Goal: Transaction & Acquisition: Book appointment/travel/reservation

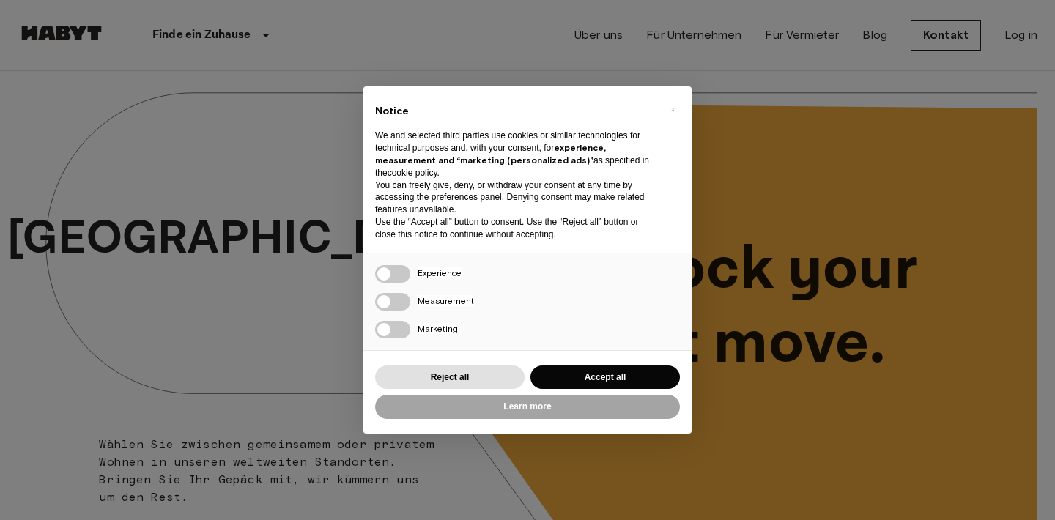
scroll to position [53, 0]
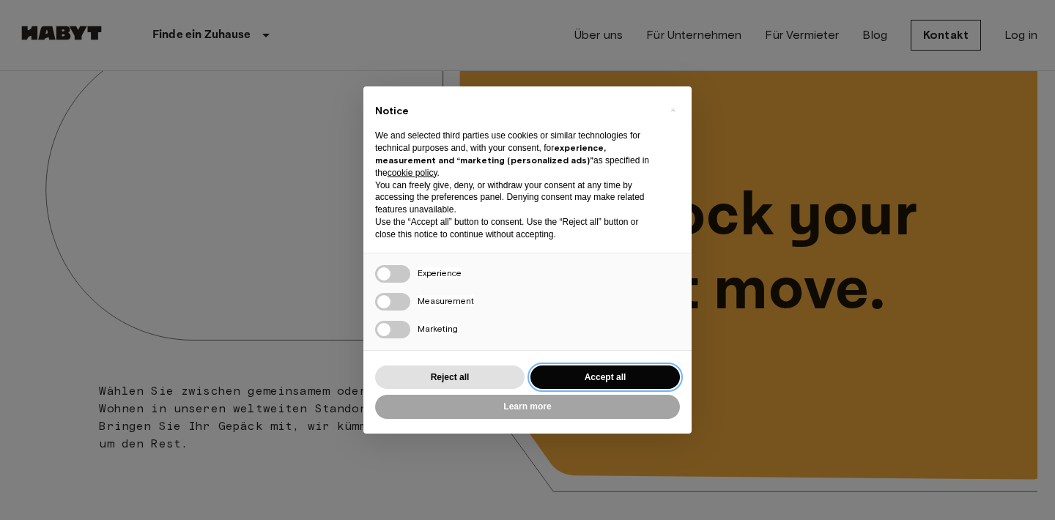
click at [582, 372] on button "Accept all" at bounding box center [604, 378] width 149 height 24
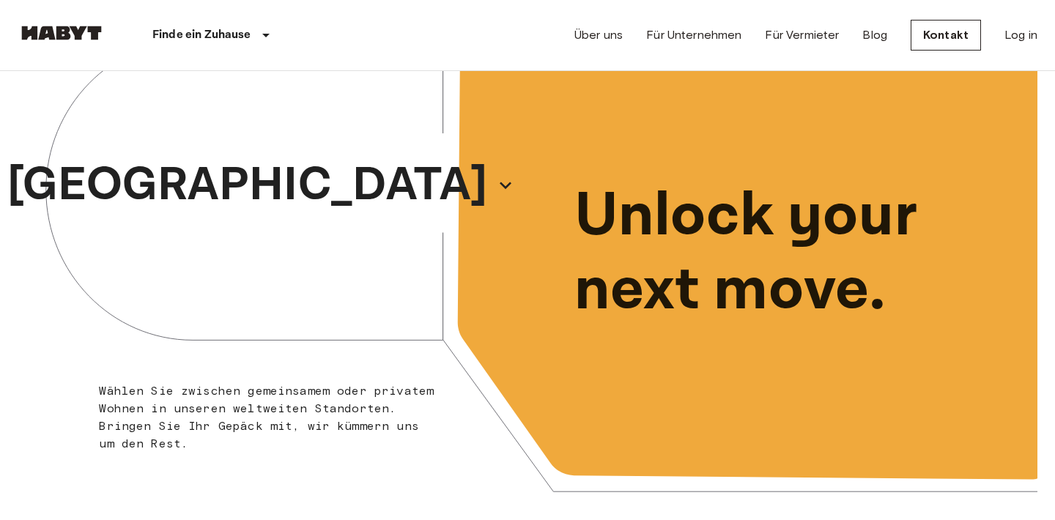
scroll to position [0, 0]
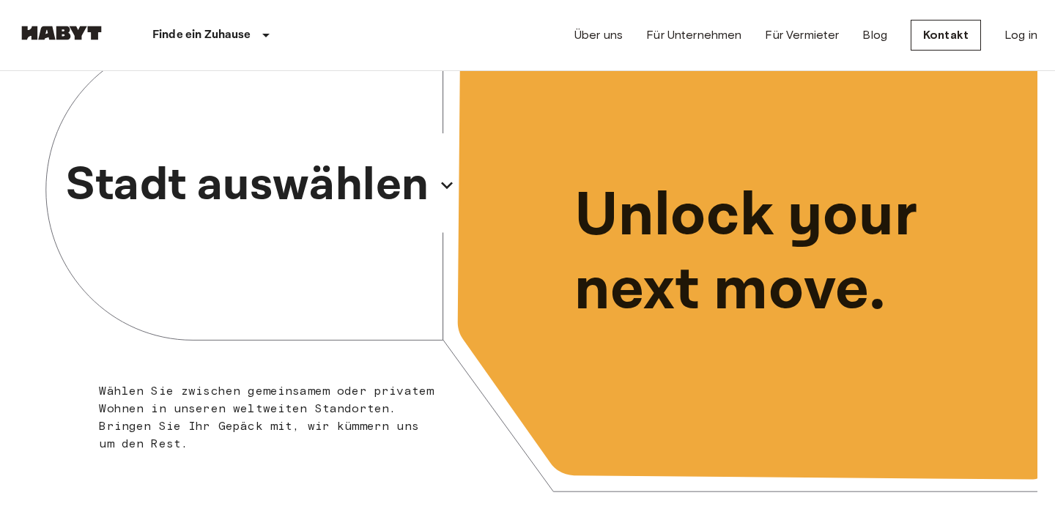
click at [325, 190] on p "Stadt auswählen" at bounding box center [247, 185] width 363 height 70
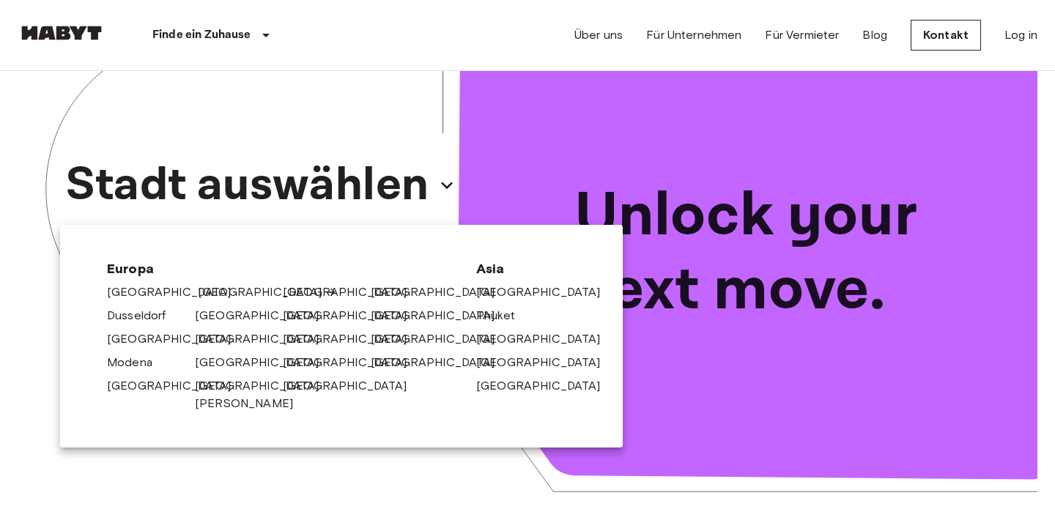
click at [210, 288] on link "[GEOGRAPHIC_DATA]" at bounding box center [267, 293] width 139 height 18
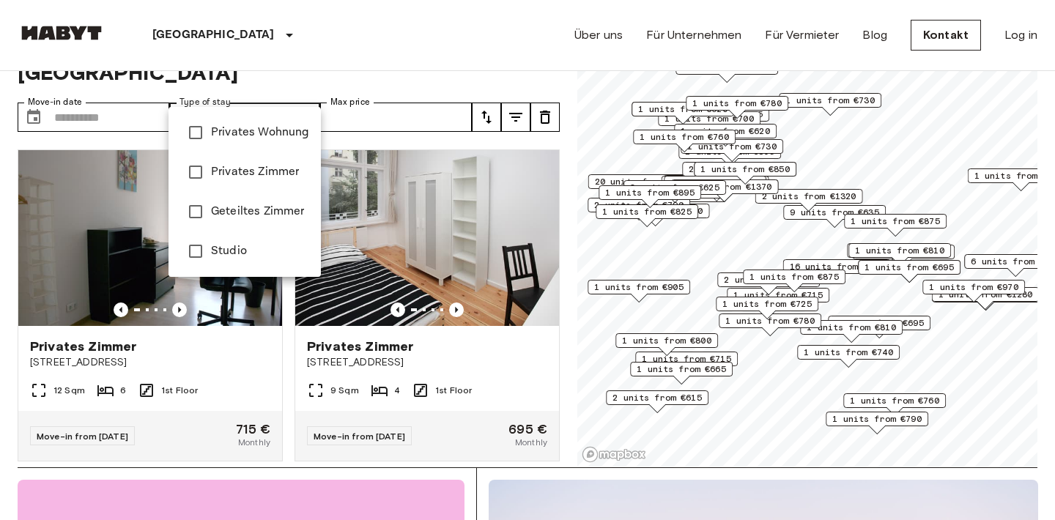
click at [244, 166] on span "Privates Zimmer" at bounding box center [260, 172] width 98 height 18
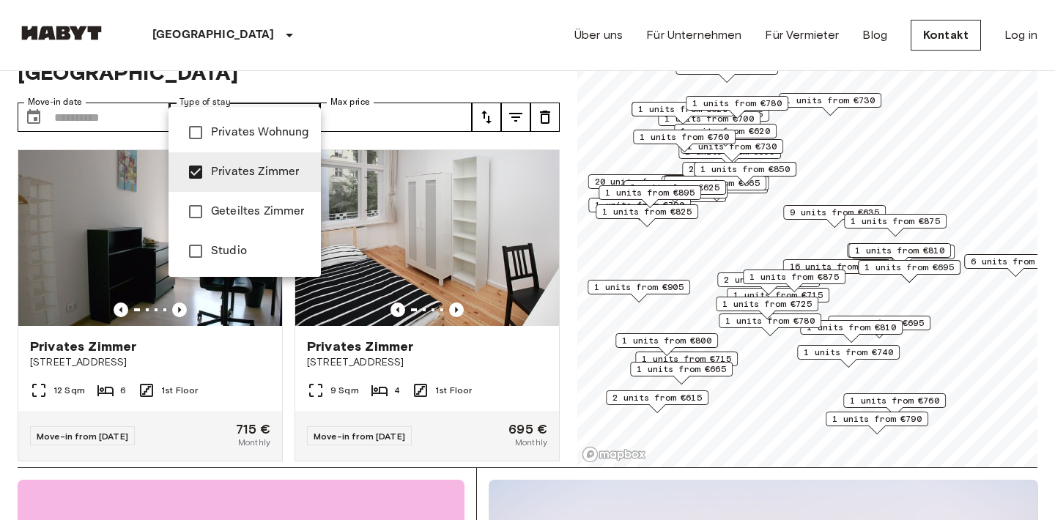
type input "**********"
click at [105, 92] on div at bounding box center [527, 260] width 1055 height 520
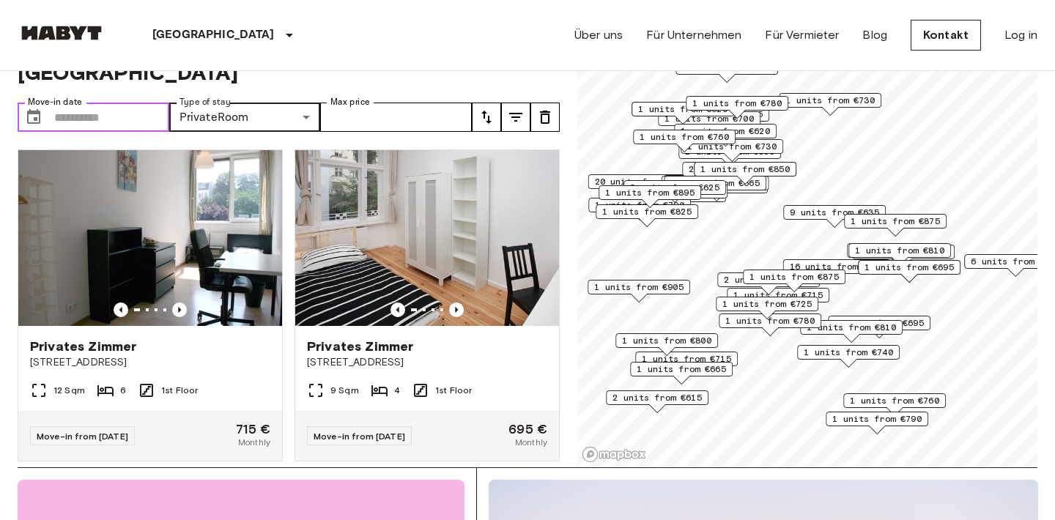
click at [57, 103] on input "Move-in date" at bounding box center [111, 117] width 115 height 29
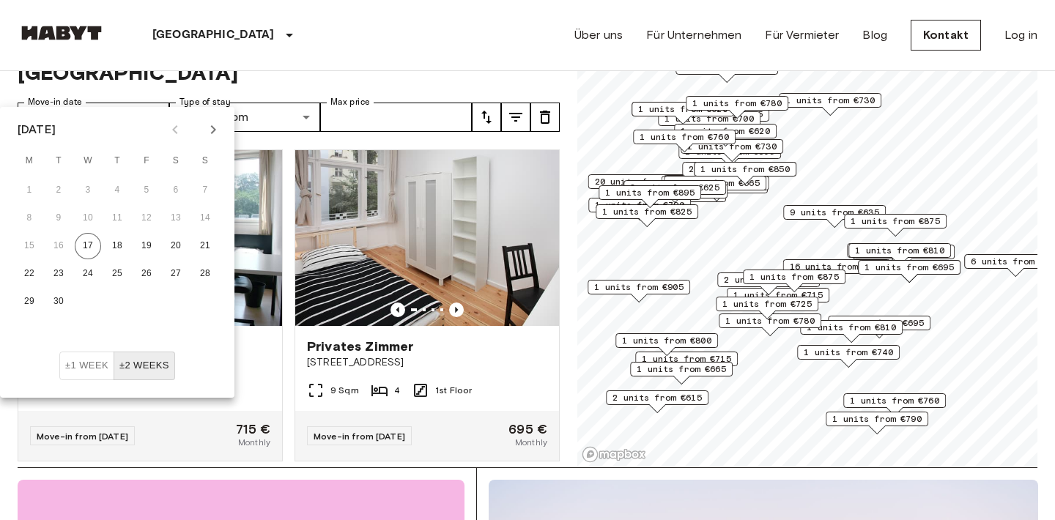
click at [217, 125] on icon "Next month" at bounding box center [213, 130] width 18 height 18
click at [217, 126] on icon "Next month" at bounding box center [213, 130] width 18 height 18
click at [181, 188] on button "1" at bounding box center [176, 190] width 26 height 26
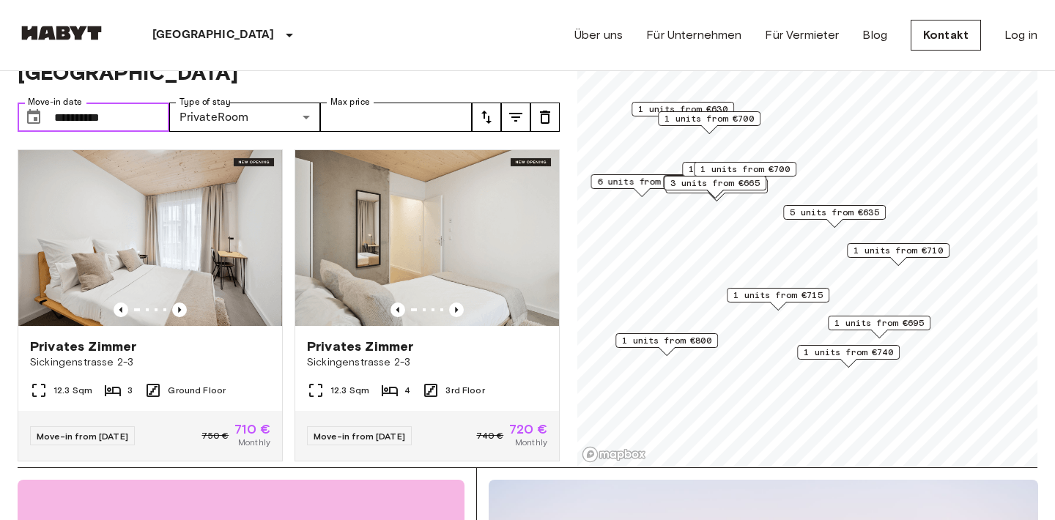
type input "**********"
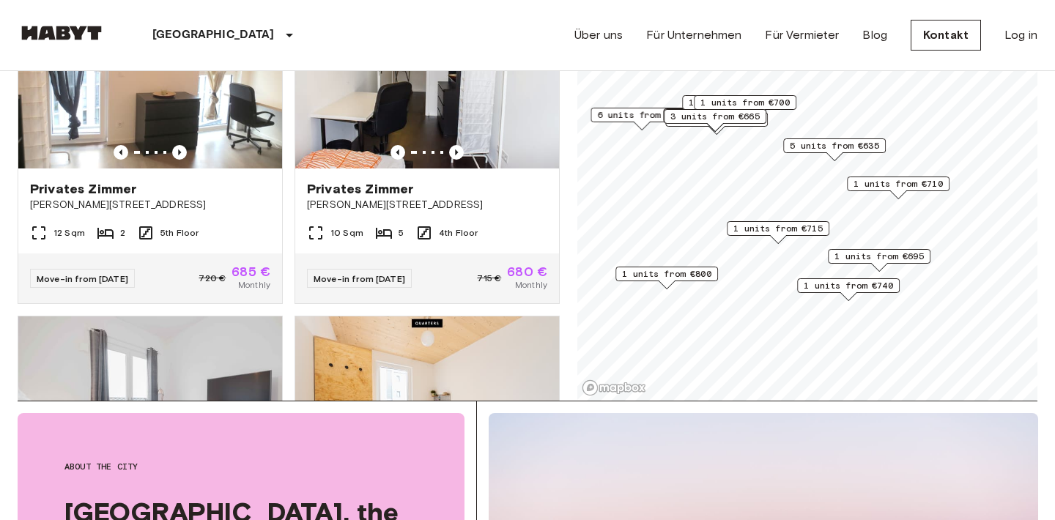
scroll to position [418, 0]
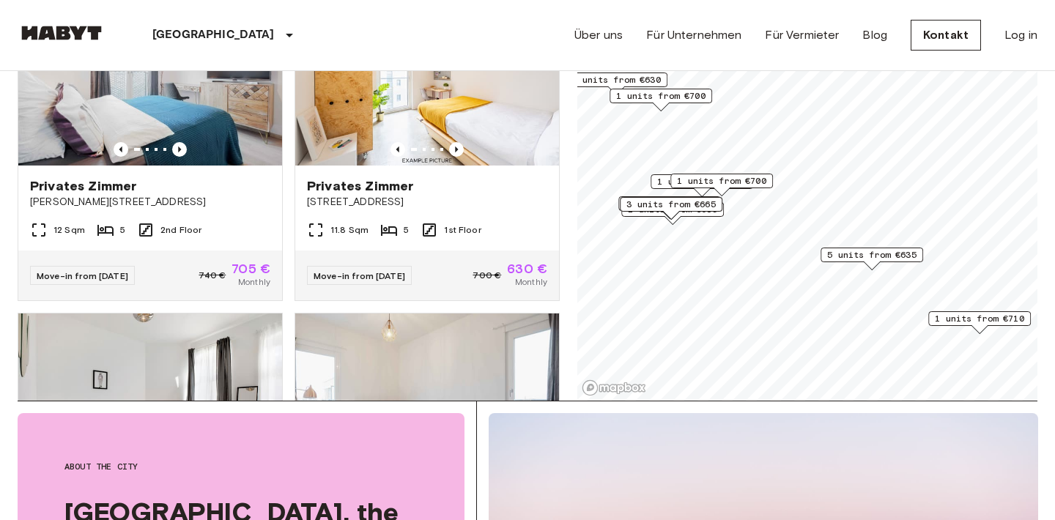
scroll to position [45, 0]
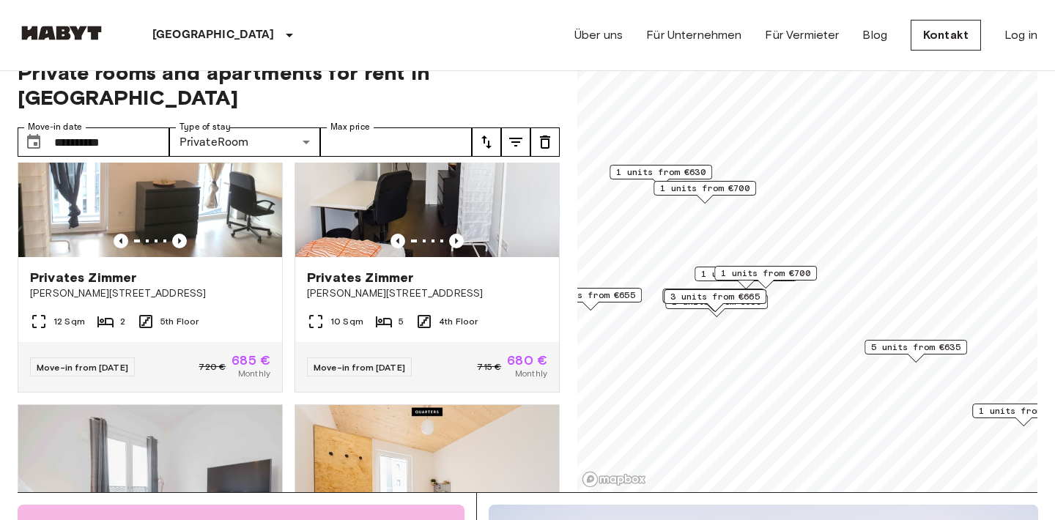
scroll to position [30, 0]
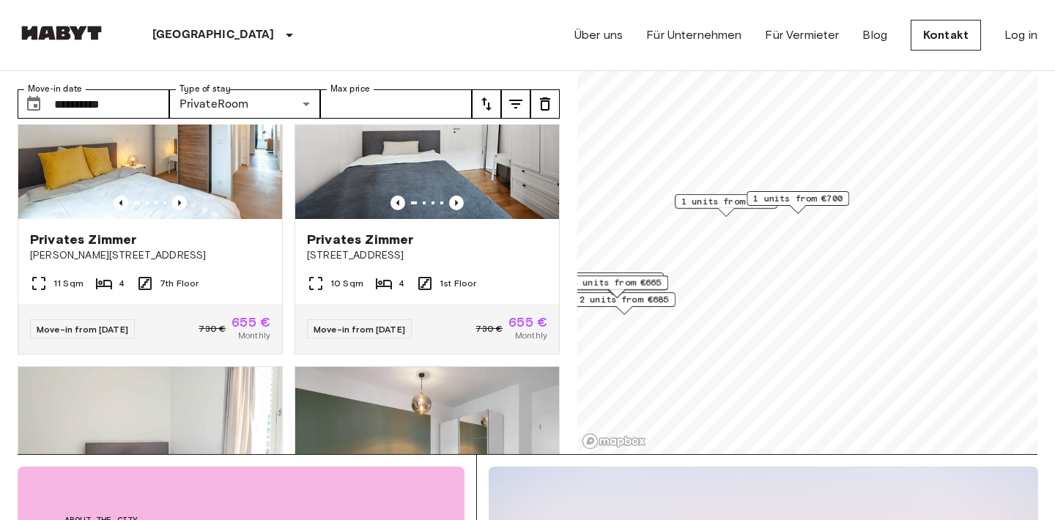
scroll to position [68, 0]
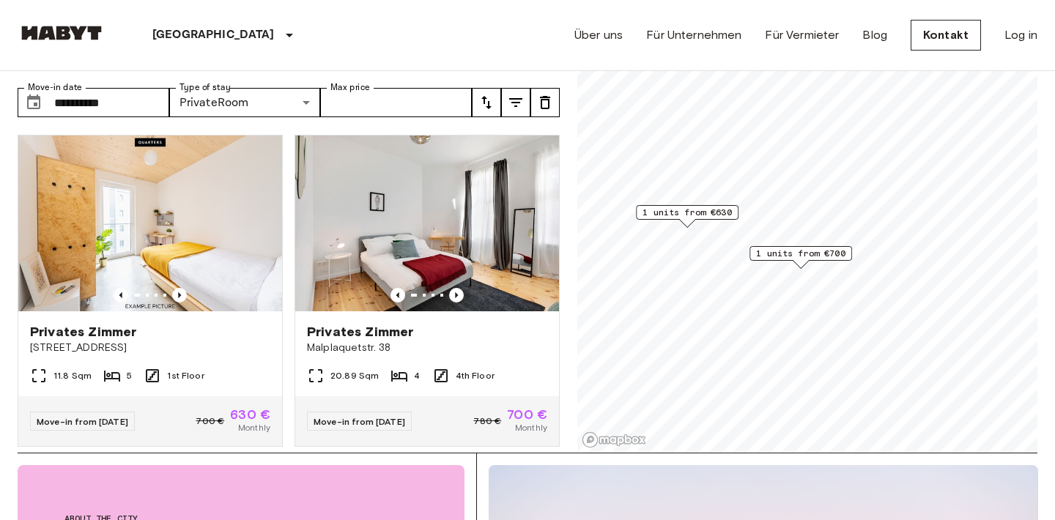
drag, startPoint x: 761, startPoint y: 159, endPoint x: 761, endPoint y: 251, distance: 91.6
click at [761, 251] on span "1 units from €700" at bounding box center [800, 253] width 89 height 13
click at [687, 216] on span "1 units from €630" at bounding box center [687, 213] width 89 height 13
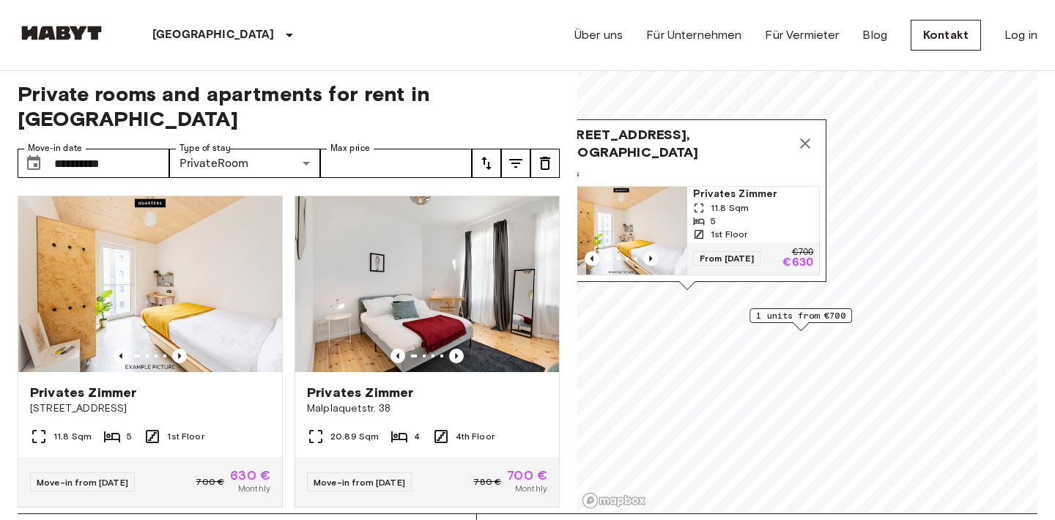
scroll to position [9, 0]
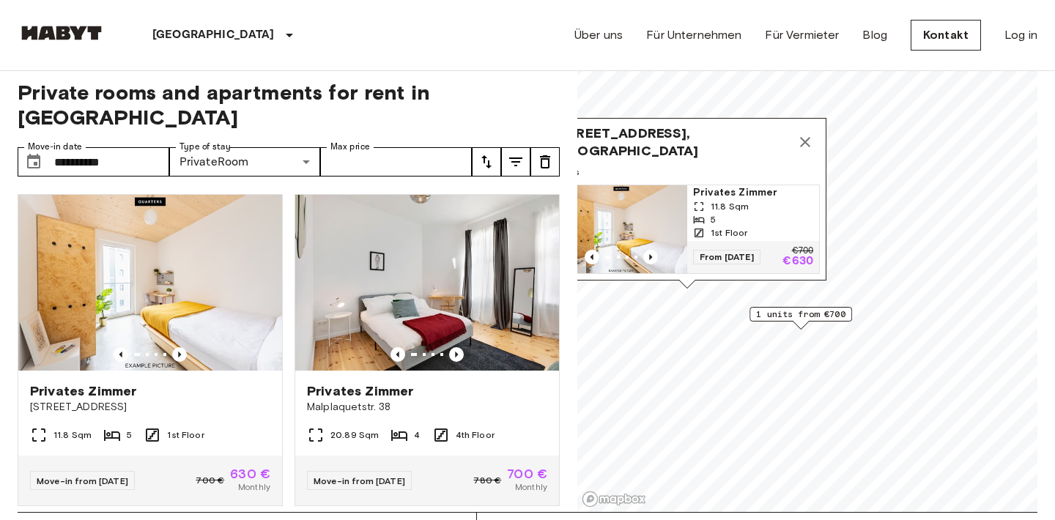
click at [719, 251] on span "From 04 Nov 25" at bounding box center [726, 257] width 67 height 15
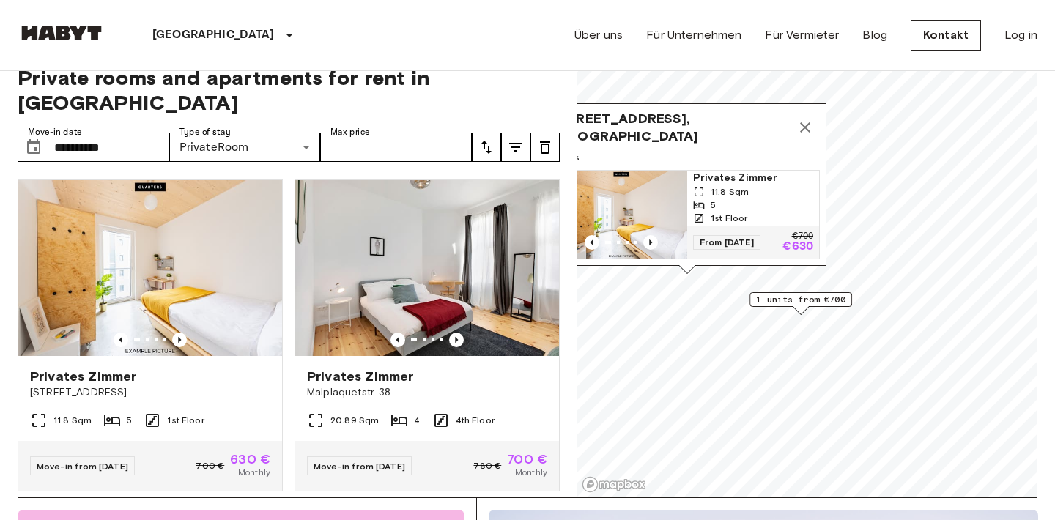
scroll to position [21, 0]
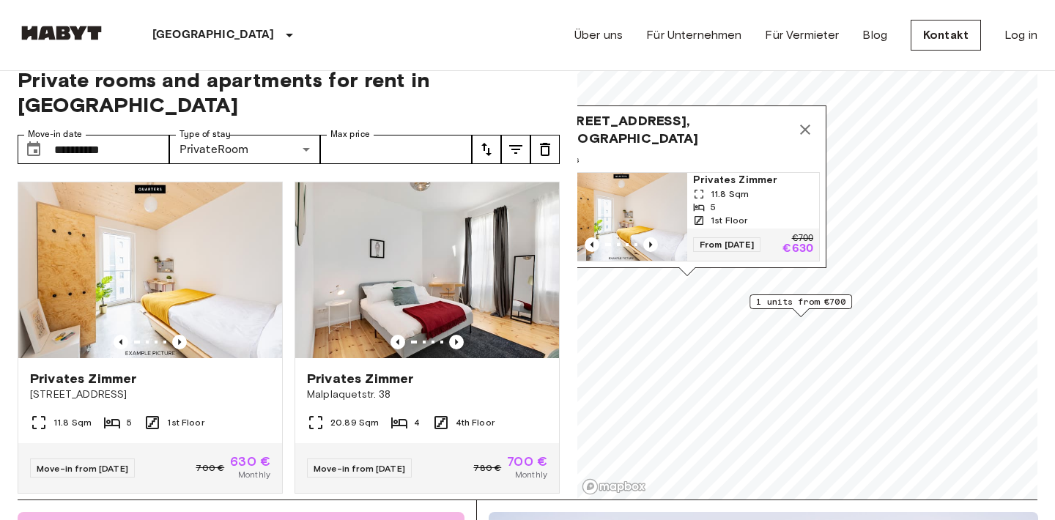
click at [802, 125] on icon "Map marker" at bounding box center [805, 130] width 18 height 18
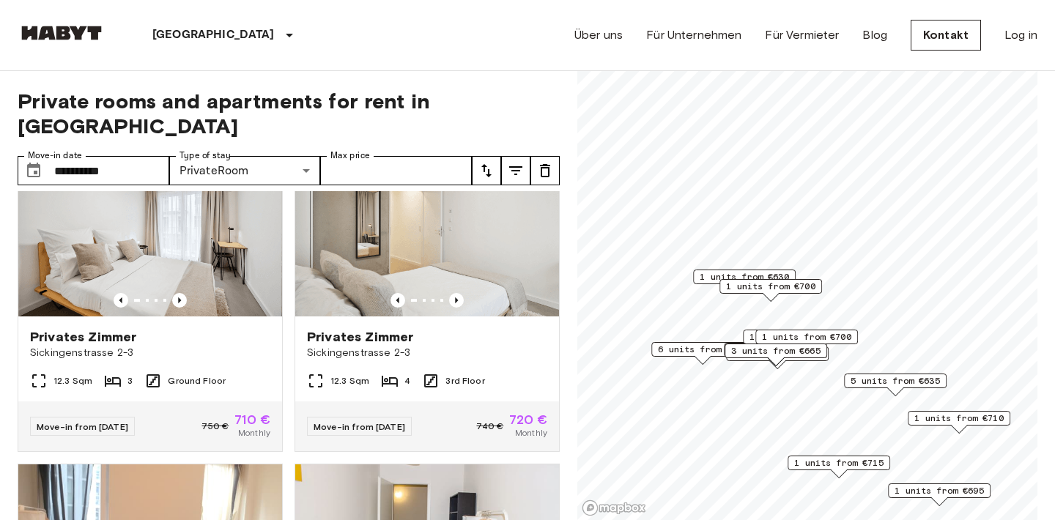
scroll to position [65, 0]
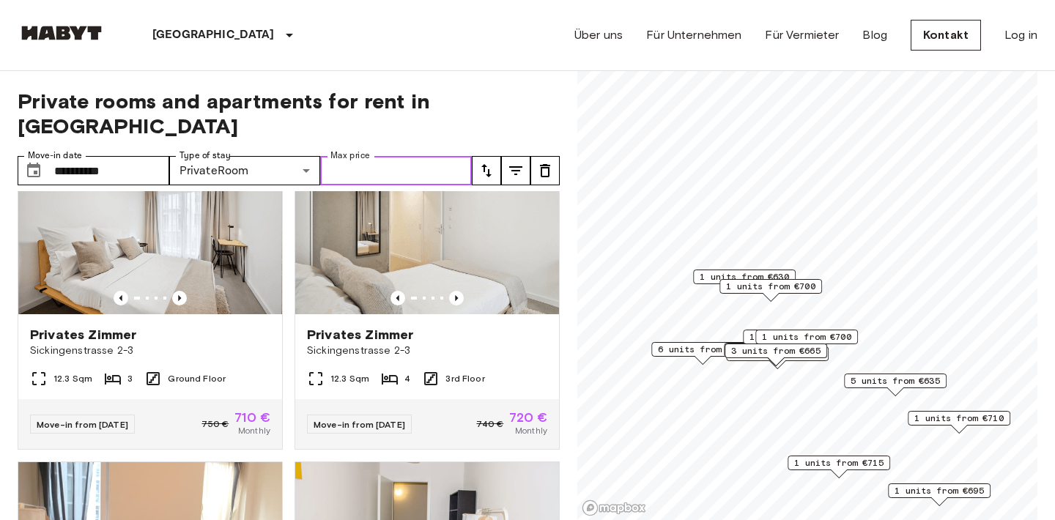
click at [362, 156] on input "Max price" at bounding box center [396, 170] width 152 height 29
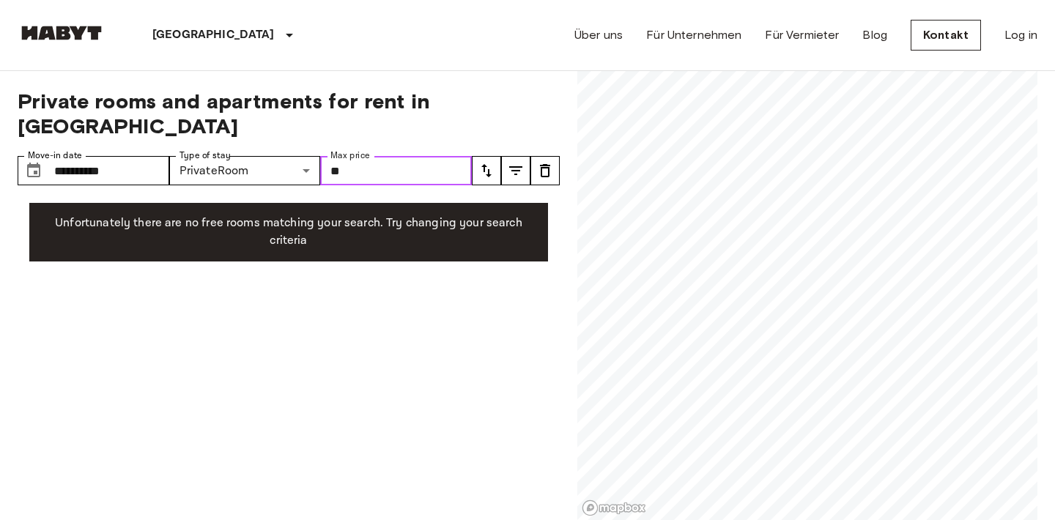
type input "*"
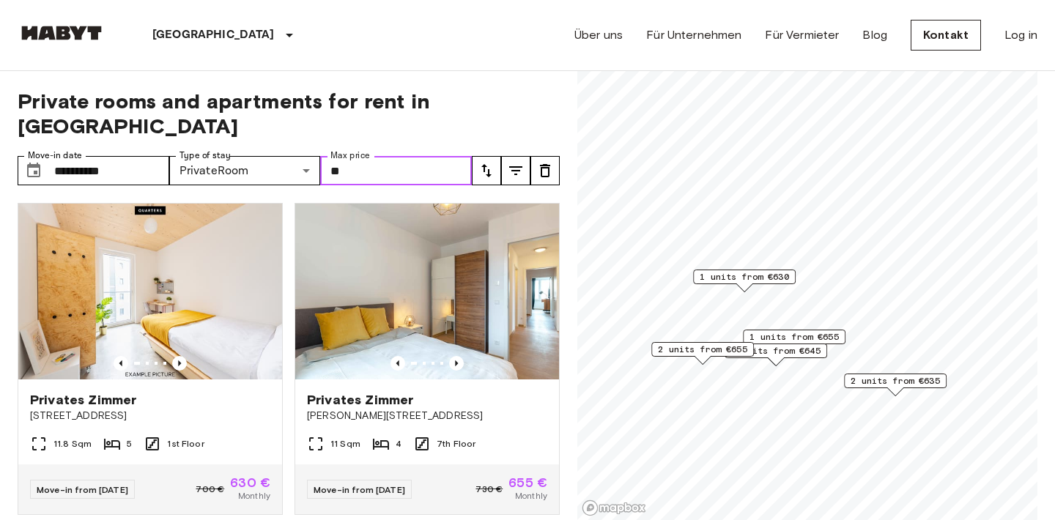
type input "*"
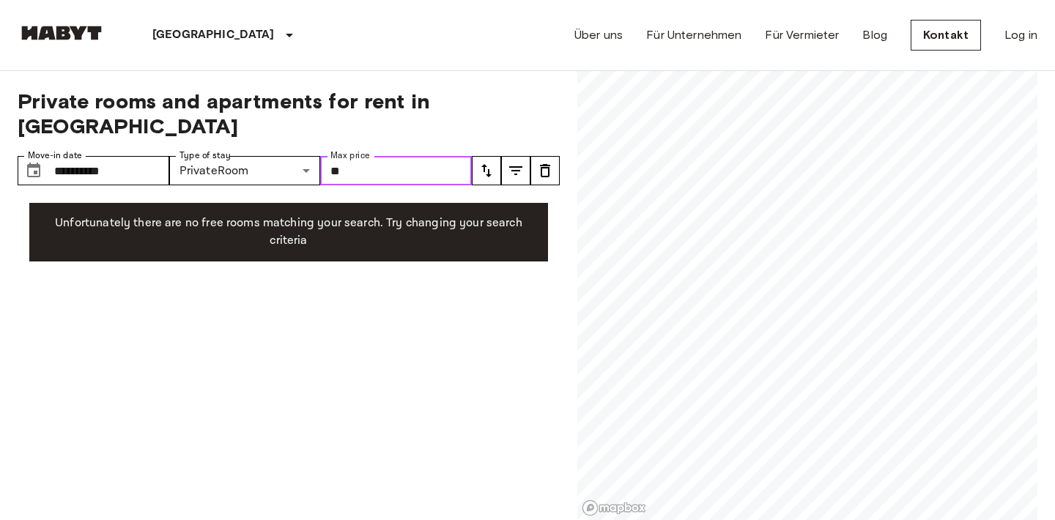
type input "*"
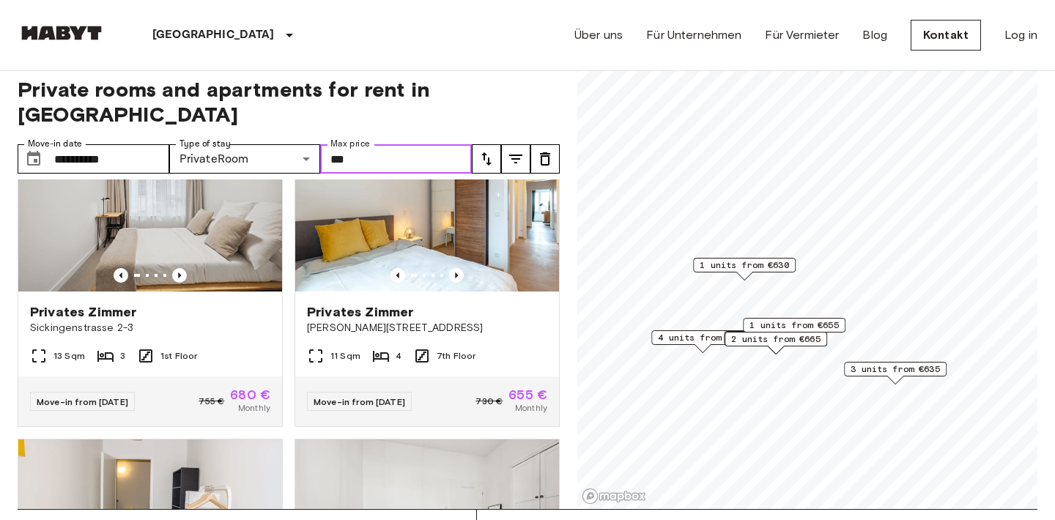
scroll to position [52, 0]
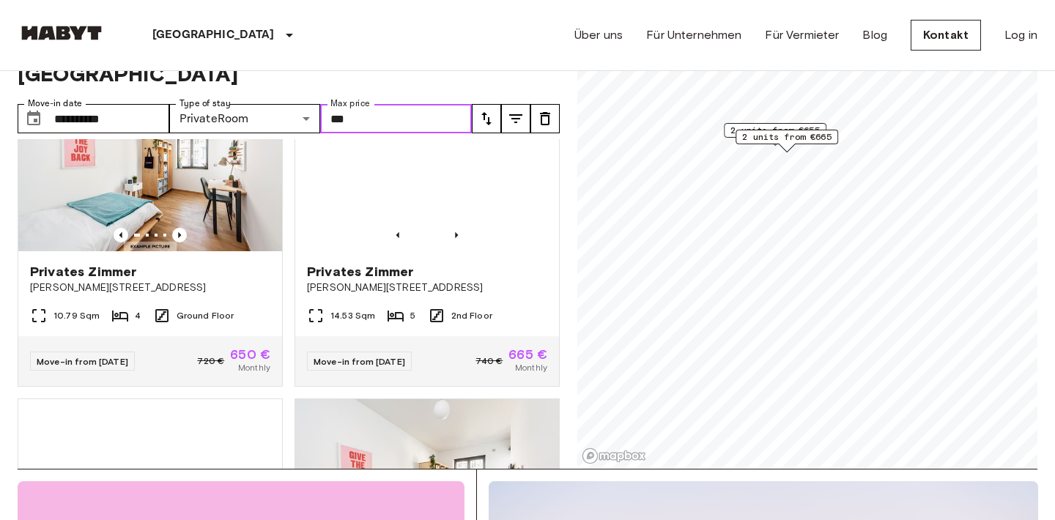
type input "***"
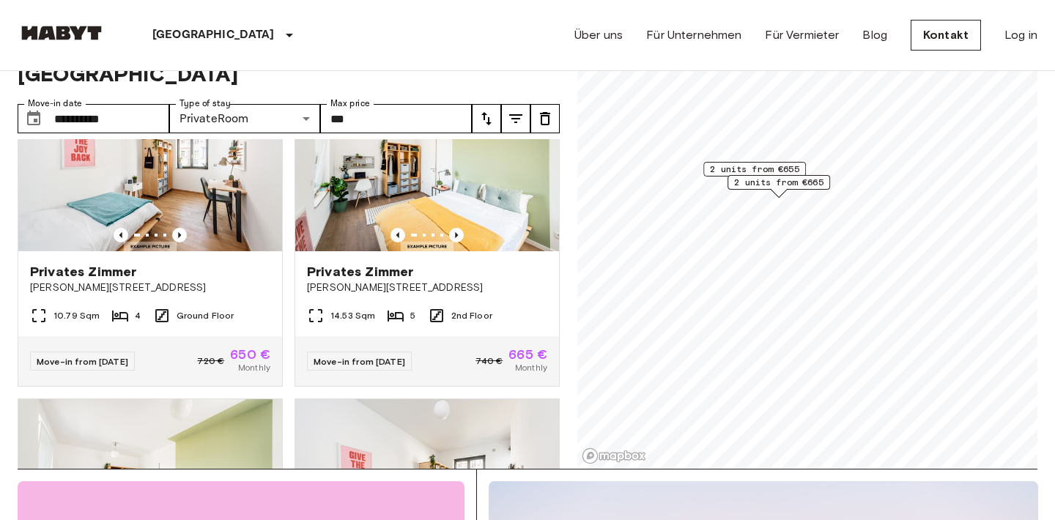
click at [722, 171] on span "2 units from €655" at bounding box center [754, 169] width 89 height 13
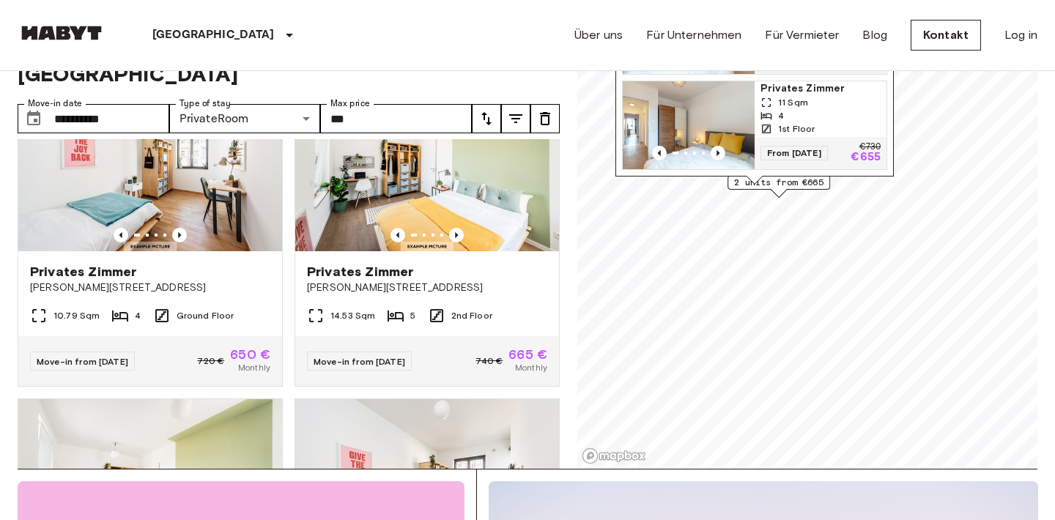
click at [791, 155] on span "From 04 Nov 25" at bounding box center [794, 153] width 67 height 15
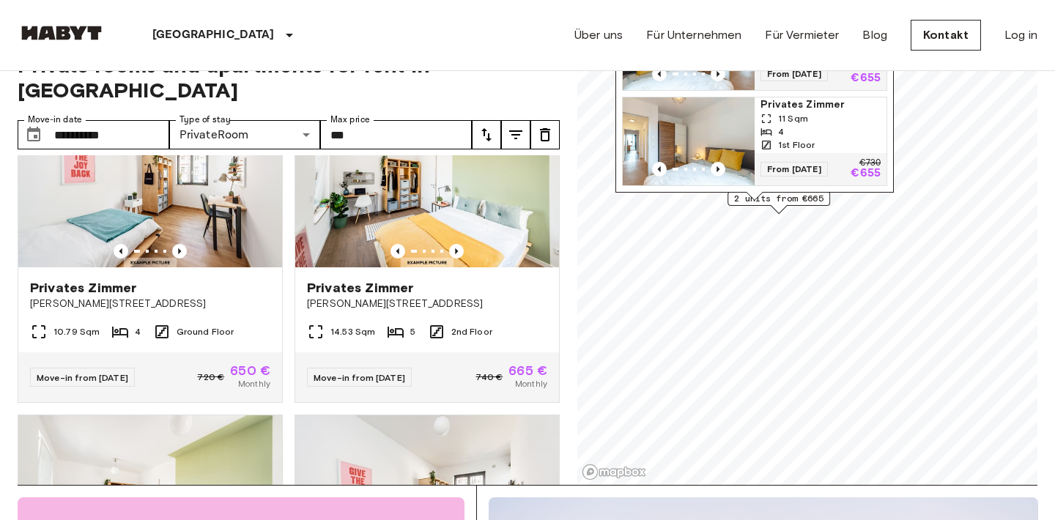
scroll to position [36, 0]
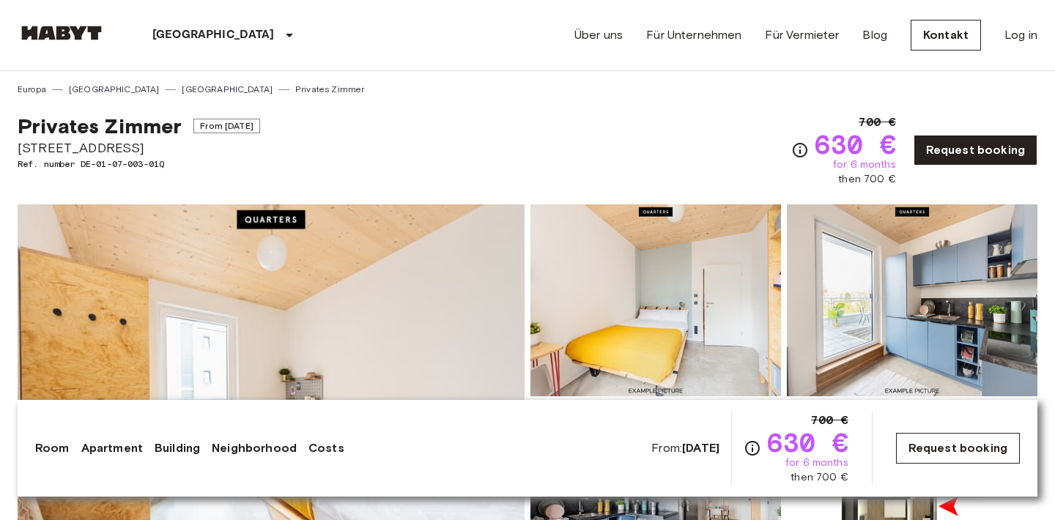
click at [915, 446] on link "Request booking" at bounding box center [958, 448] width 124 height 31
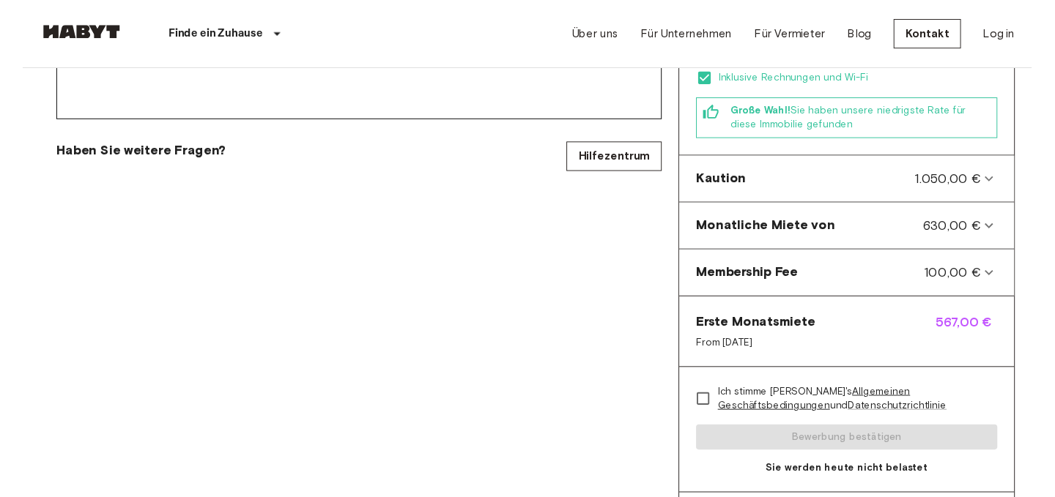
scroll to position [555, 0]
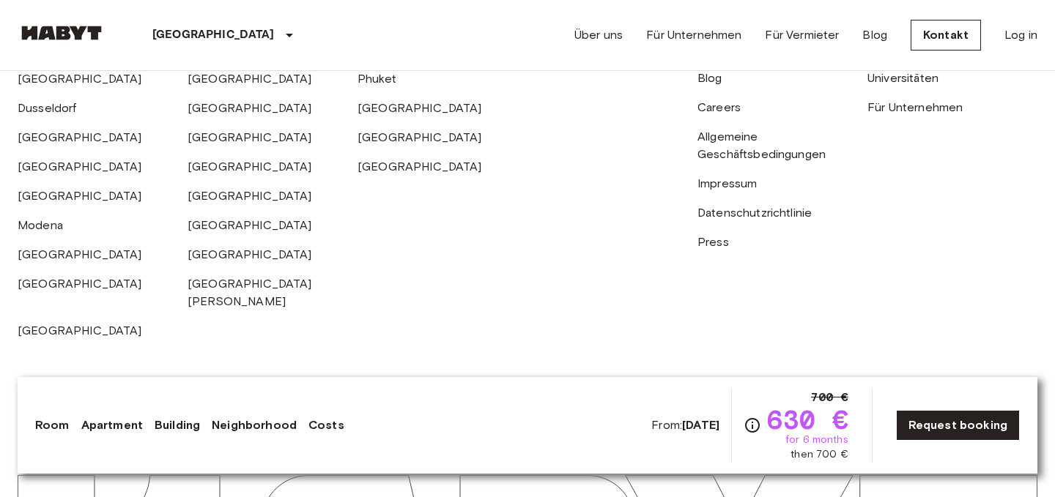
scroll to position [4039, 0]
click at [954, 426] on link "Request booking" at bounding box center [958, 425] width 124 height 31
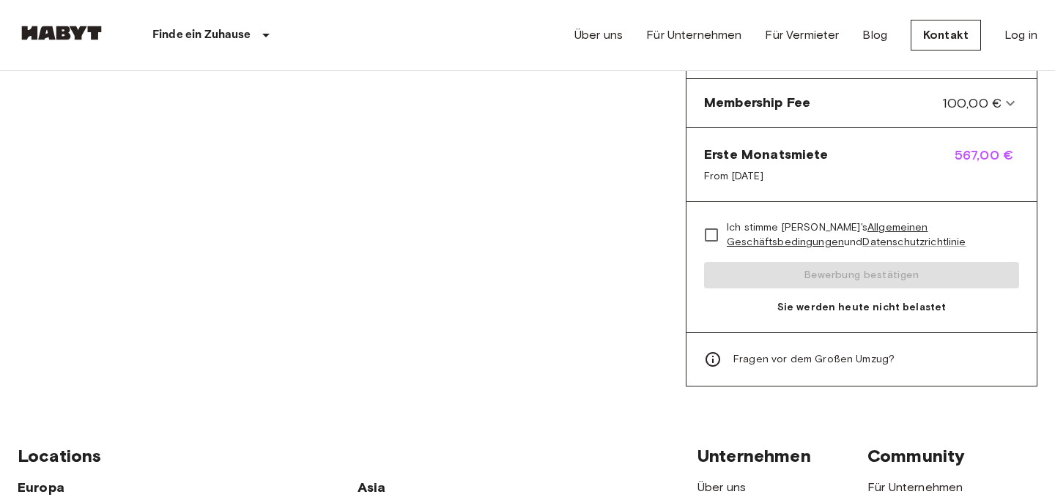
scroll to position [717, 0]
click at [925, 220] on link "Allgemeinen Geschäftsbedingungen" at bounding box center [827, 233] width 201 height 27
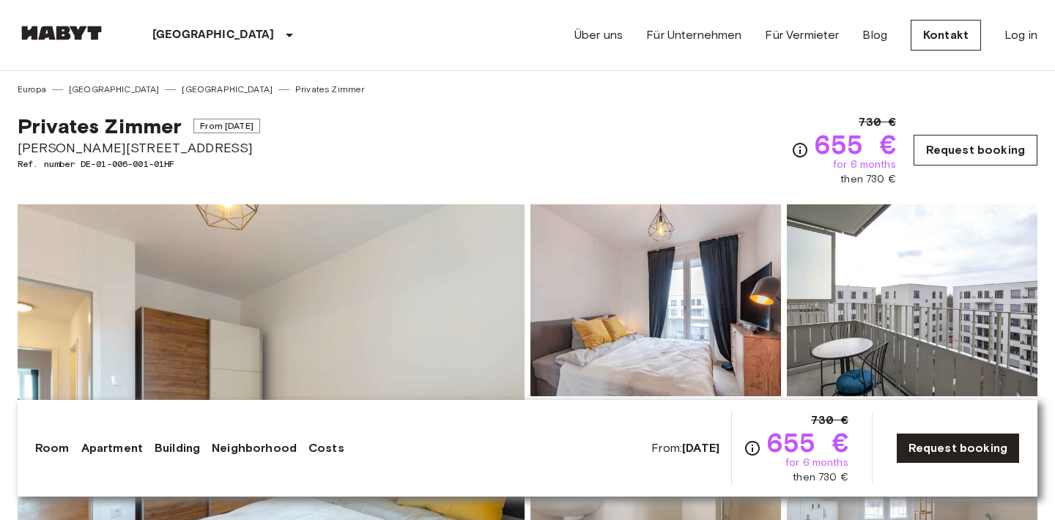
click at [960, 152] on link "Request booking" at bounding box center [976, 150] width 124 height 31
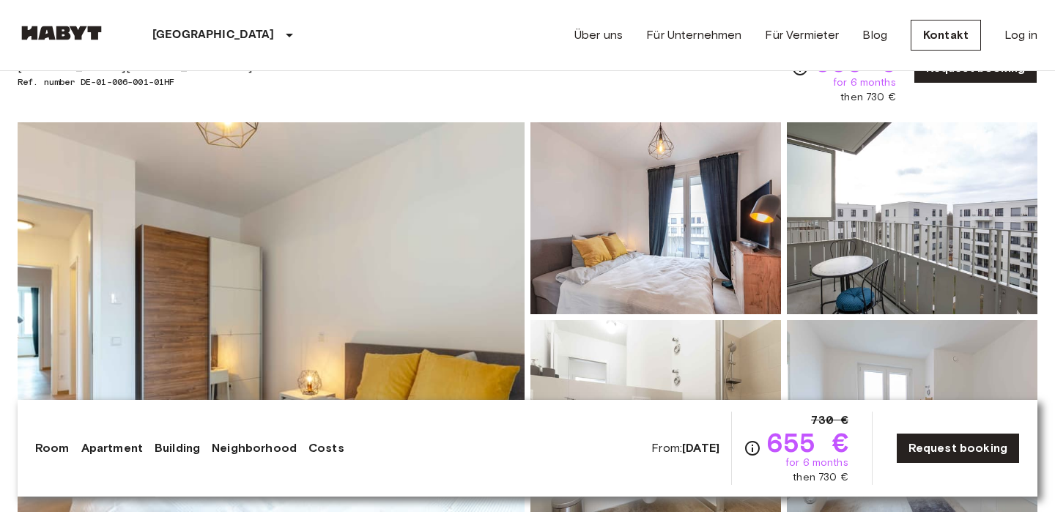
scroll to position [83, 0]
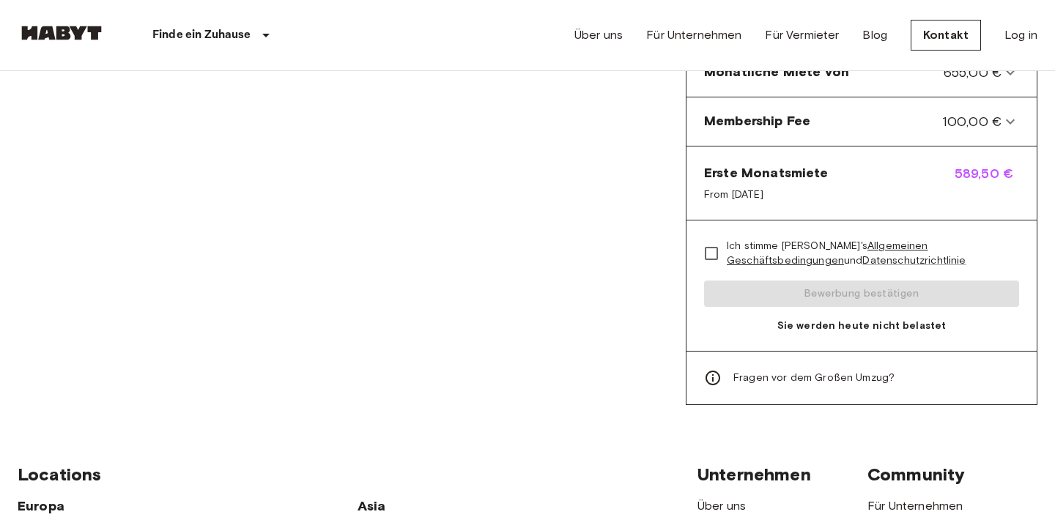
scroll to position [706, 0]
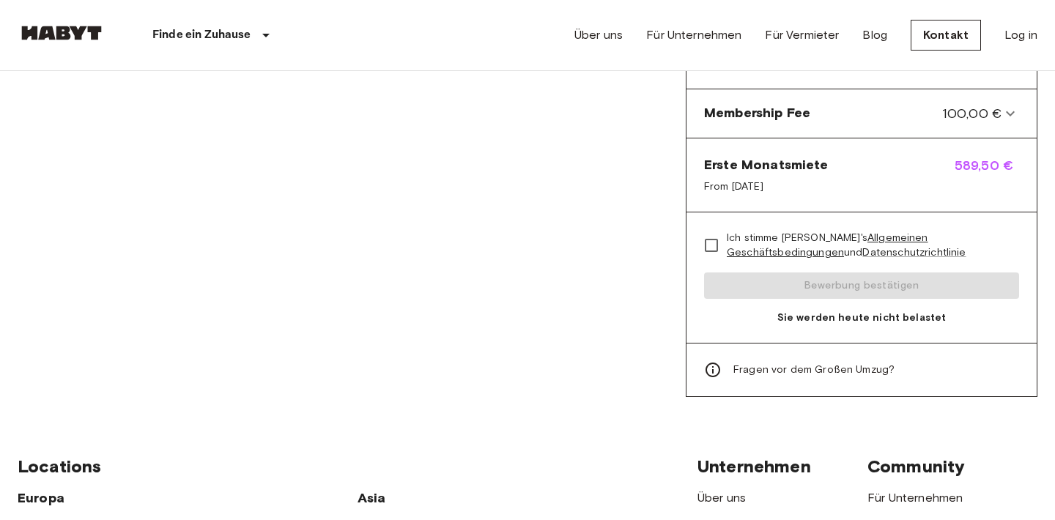
click at [715, 361] on icon at bounding box center [713, 370] width 18 height 18
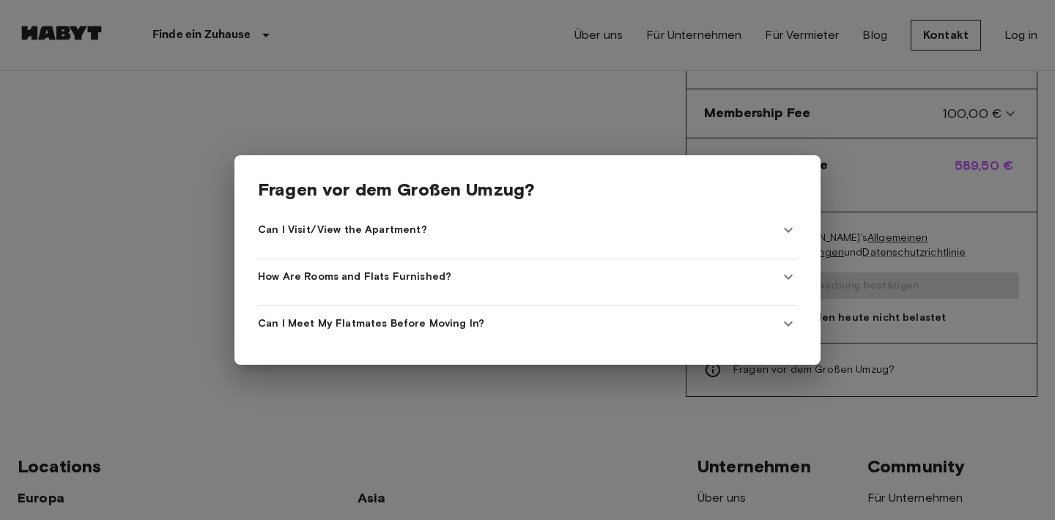
click at [447, 314] on In\? "Can I Meet My Flatmates Before Moving In?" at bounding box center [527, 323] width 539 height 35
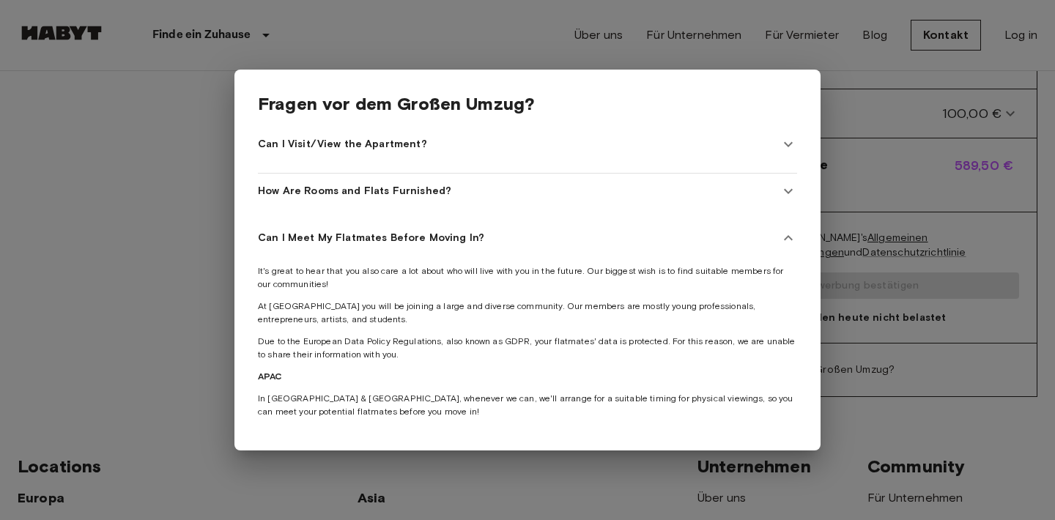
click at [409, 254] on In\? "Can I Meet My Flatmates Before Moving In?" at bounding box center [527, 238] width 539 height 35
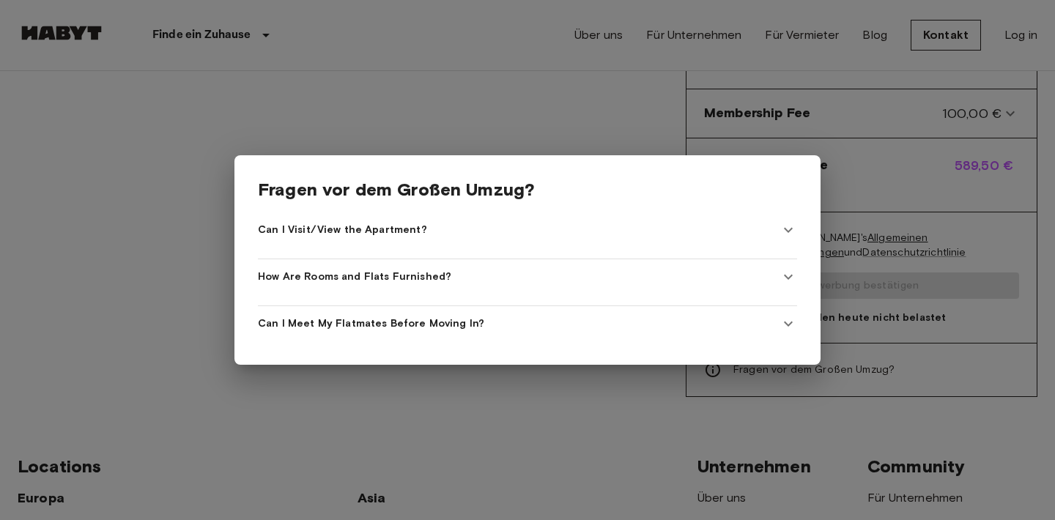
click at [43, 273] on div at bounding box center [527, 260] width 1055 height 520
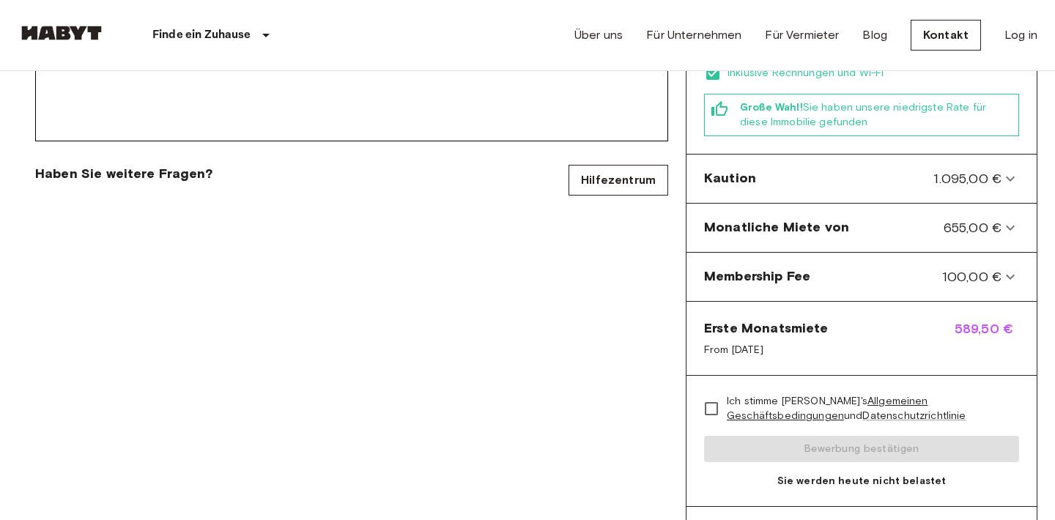
scroll to position [536, 0]
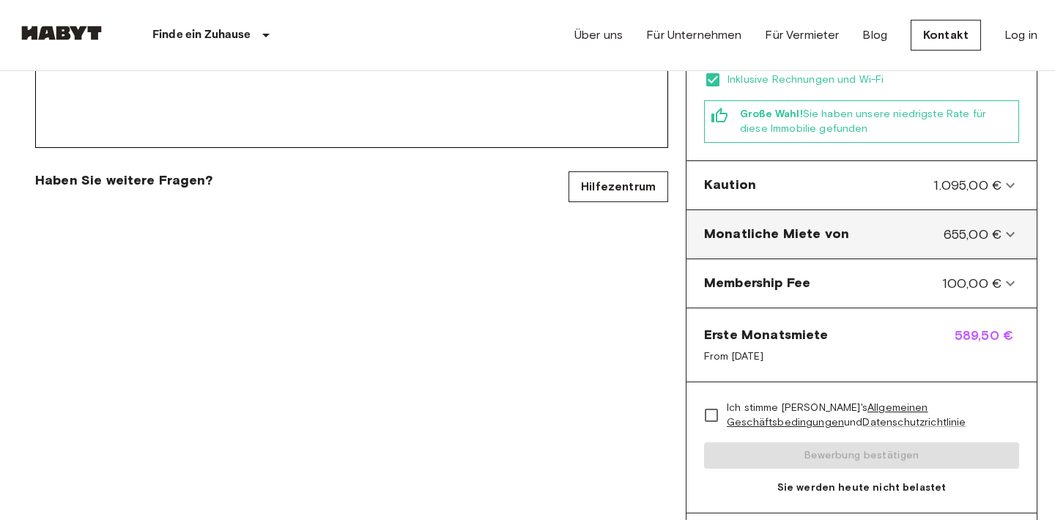
click at [840, 230] on von-panel "Monatliche Miete von 655,00 €" at bounding box center [861, 234] width 338 height 37
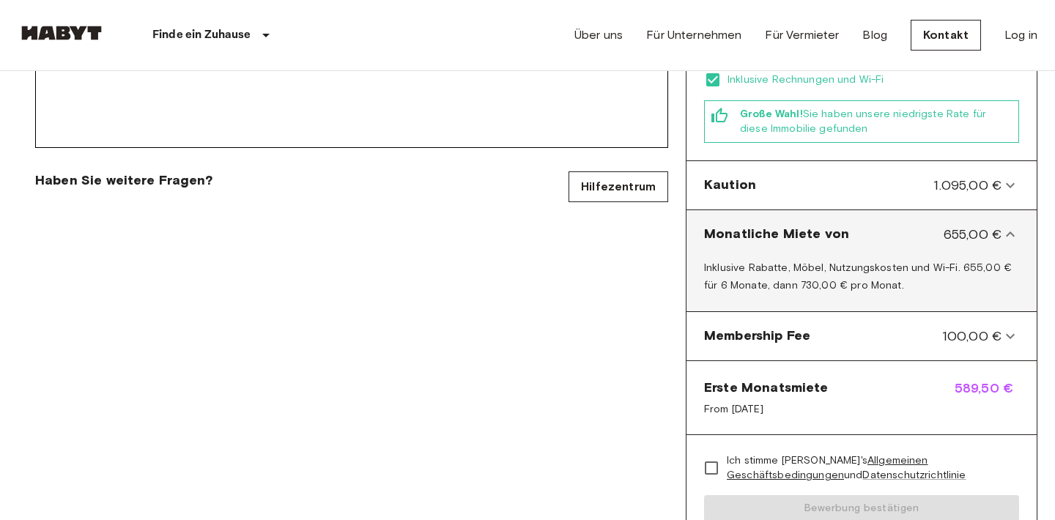
click at [840, 230] on von-panel "Monatliche Miete von 655,00 €" at bounding box center [861, 234] width 338 height 37
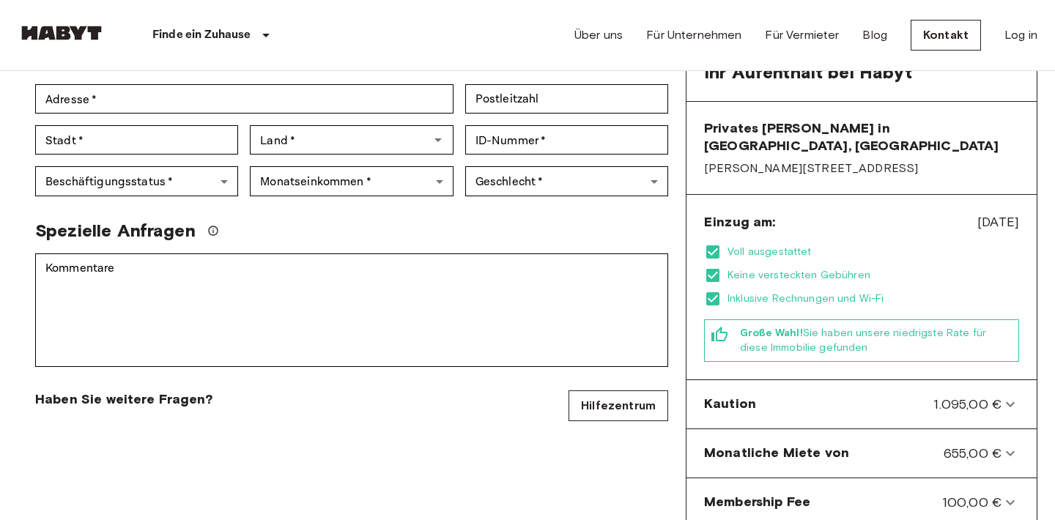
scroll to position [318, 0]
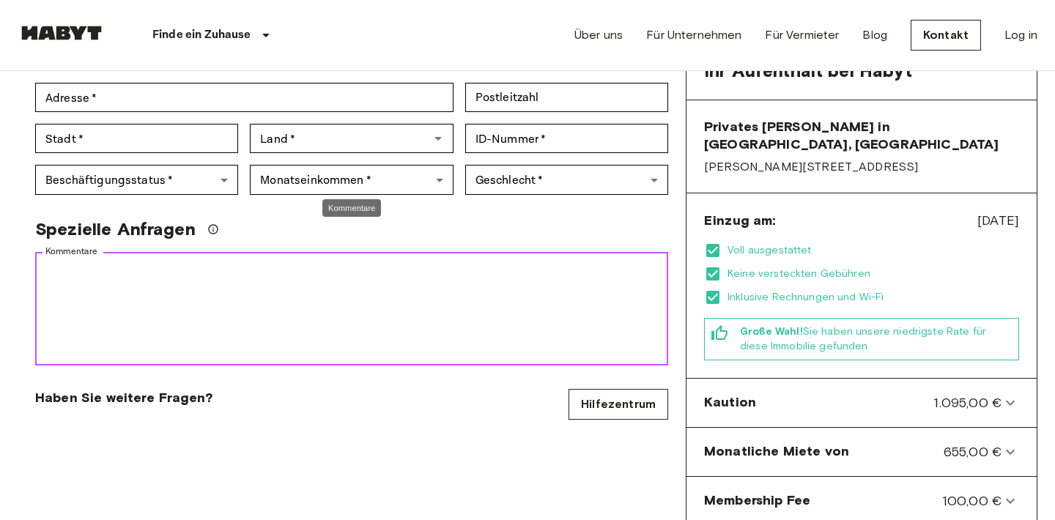
click at [236, 259] on textarea "Kommentare" at bounding box center [351, 309] width 613 height 101
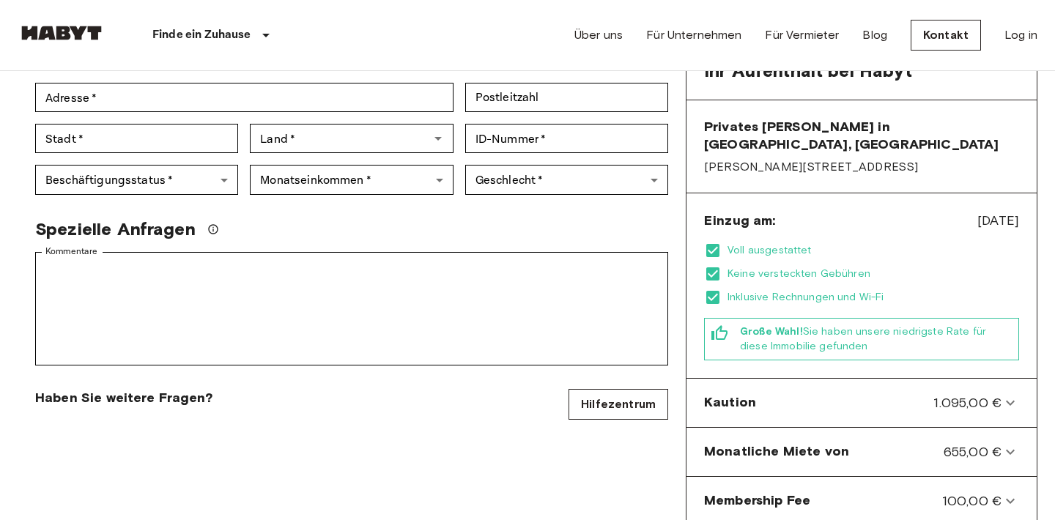
click at [272, 240] on div "Kommentare * Kommentare" at bounding box center [345, 302] width 645 height 125
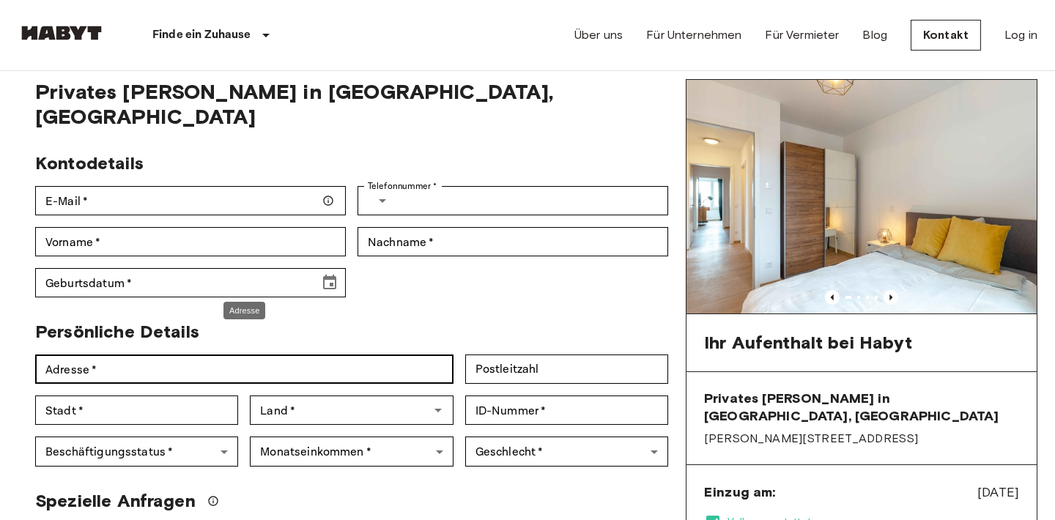
scroll to position [50, 0]
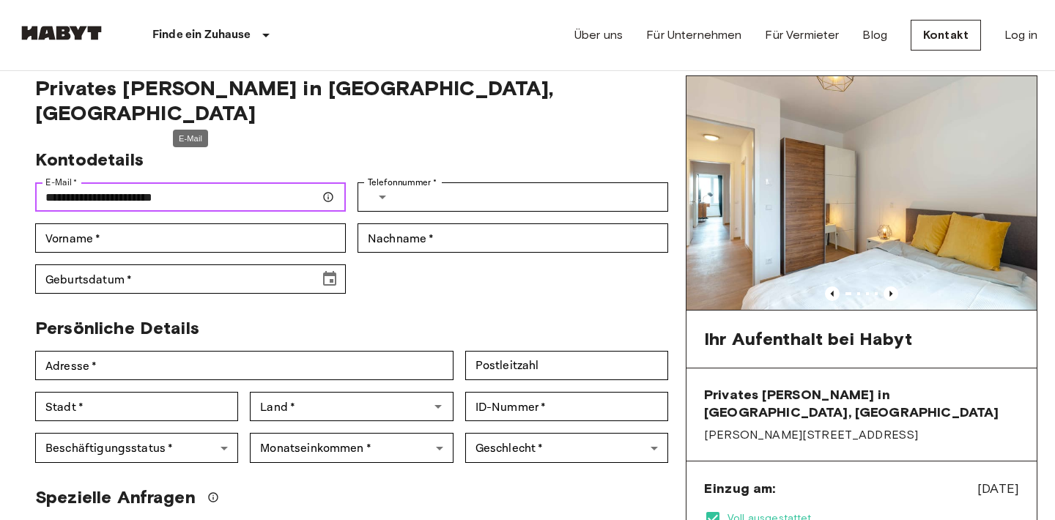
type input "**********"
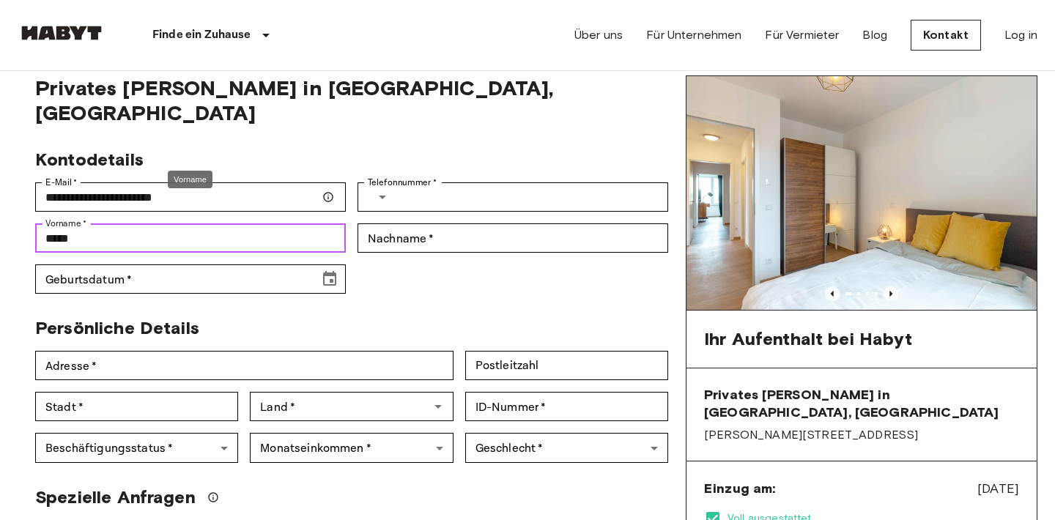
type input "*****"
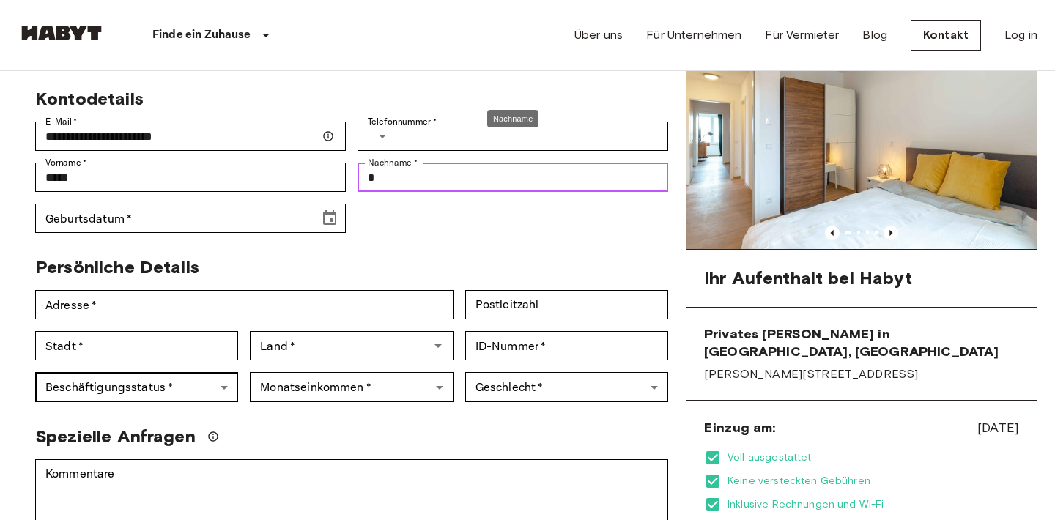
scroll to position [115, 0]
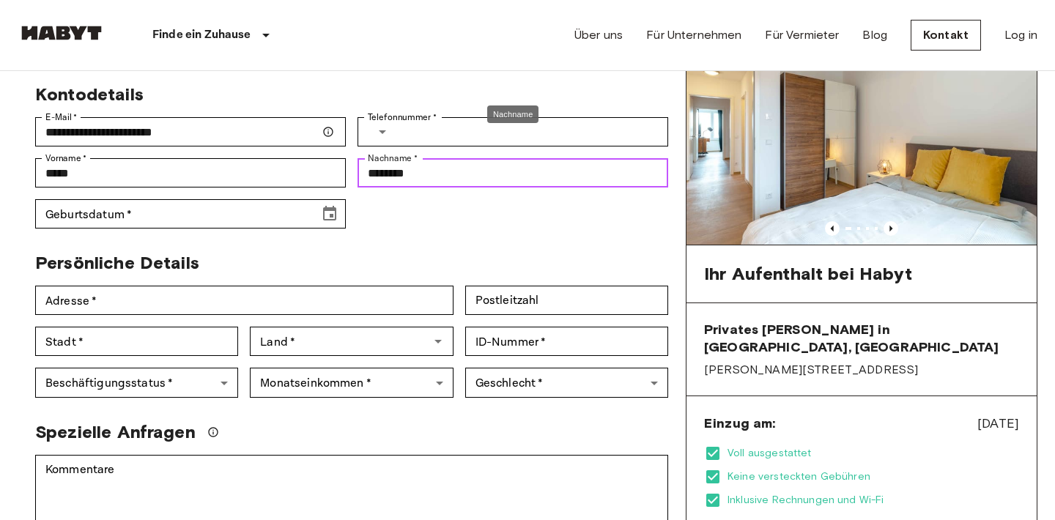
type input "********"
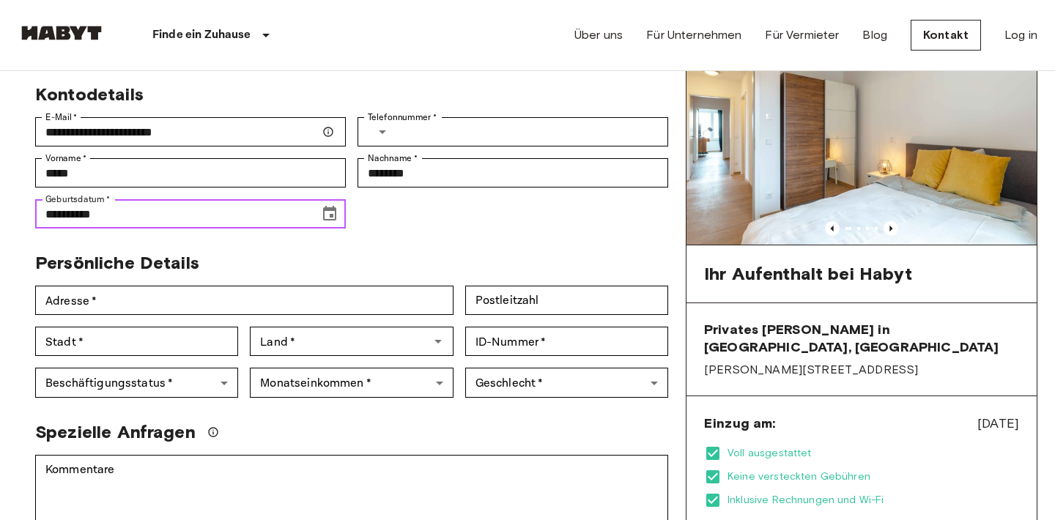
type input "**********"
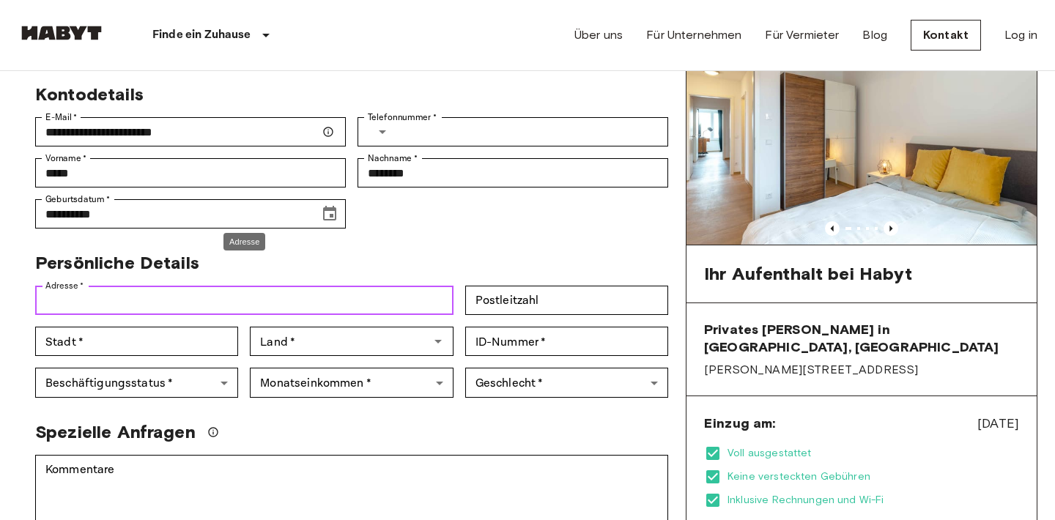
type input "*"
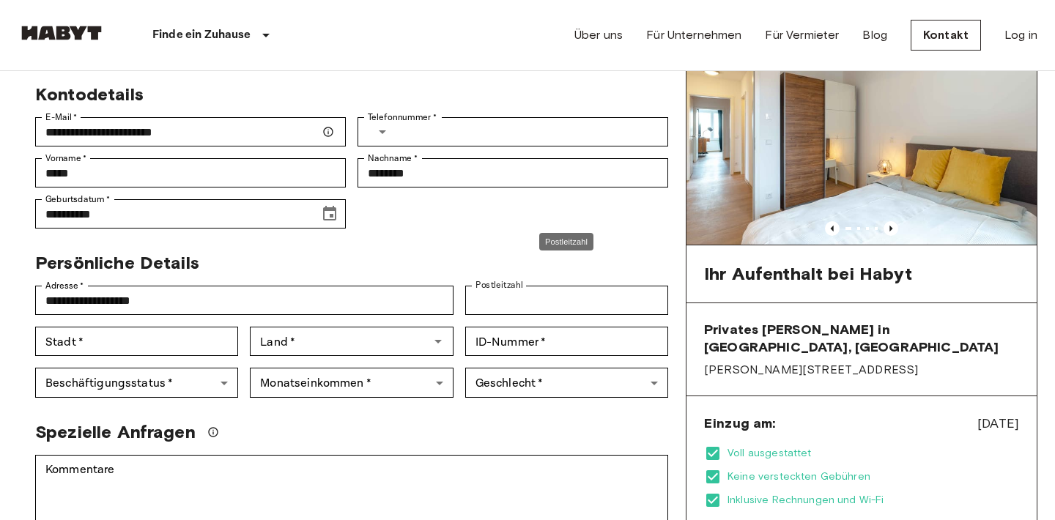
click at [320, 315] on div "Land   * Land   *" at bounding box center [345, 335] width 215 height 41
click at [311, 315] on div "Land   * Land   *" at bounding box center [345, 335] width 215 height 41
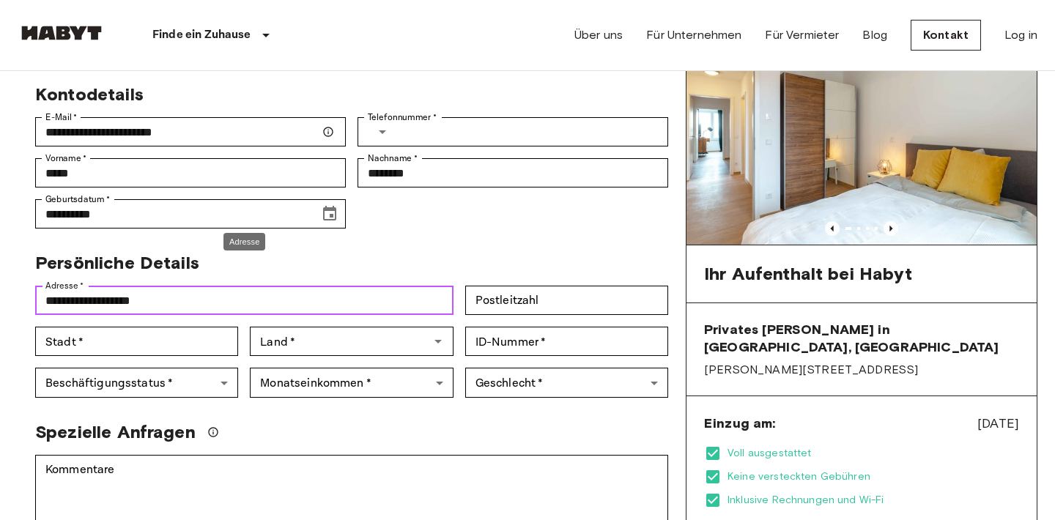
click at [311, 286] on input "**********" at bounding box center [244, 300] width 418 height 29
type input "**********"
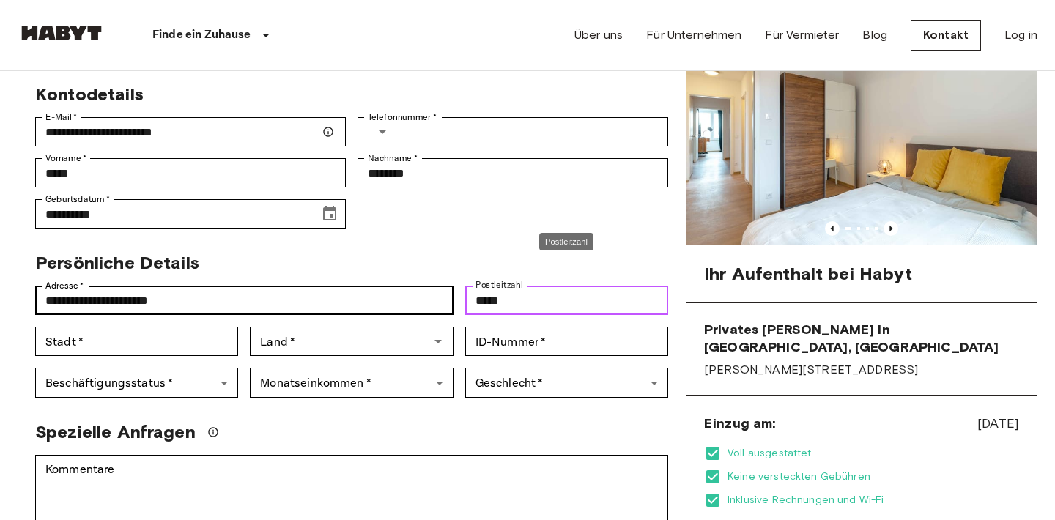
type input "*****"
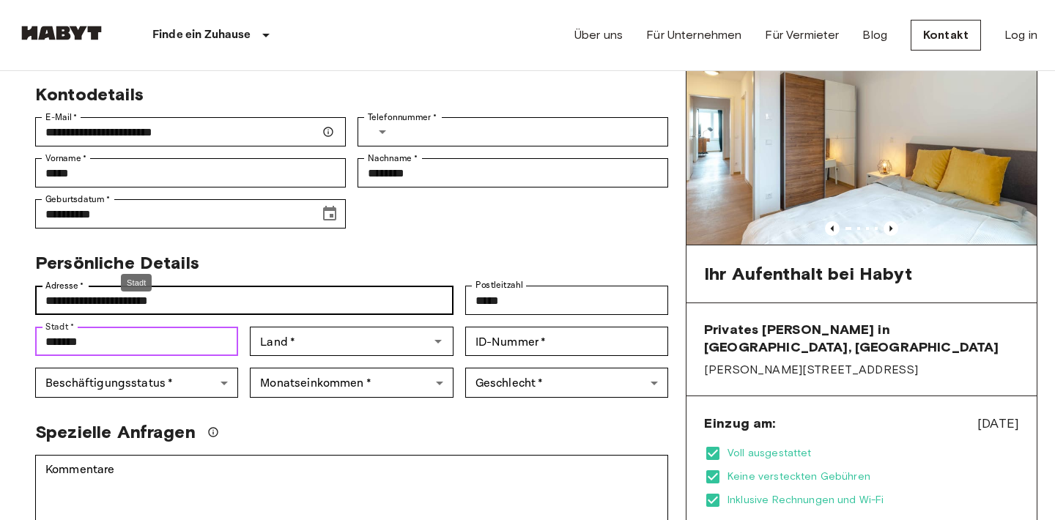
type input "*******"
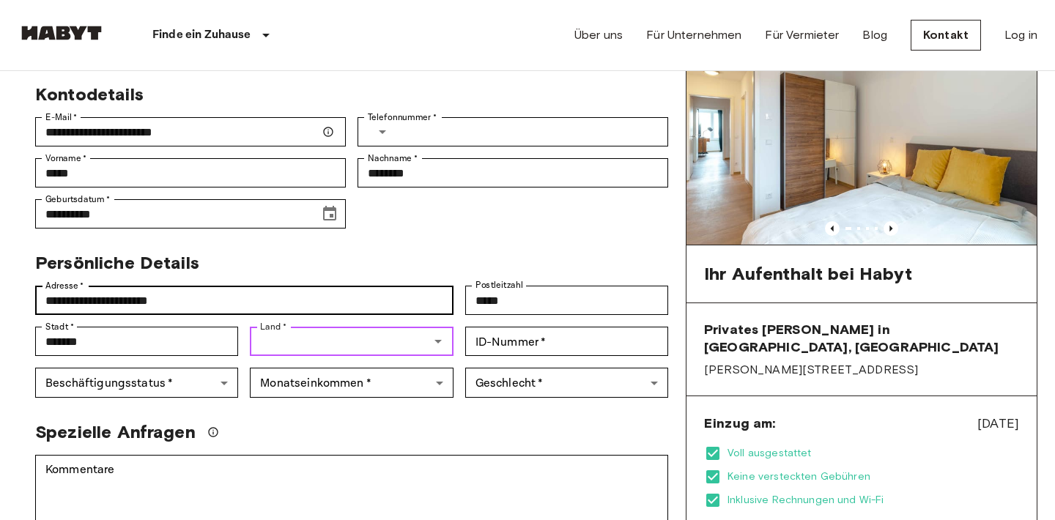
type input "*"
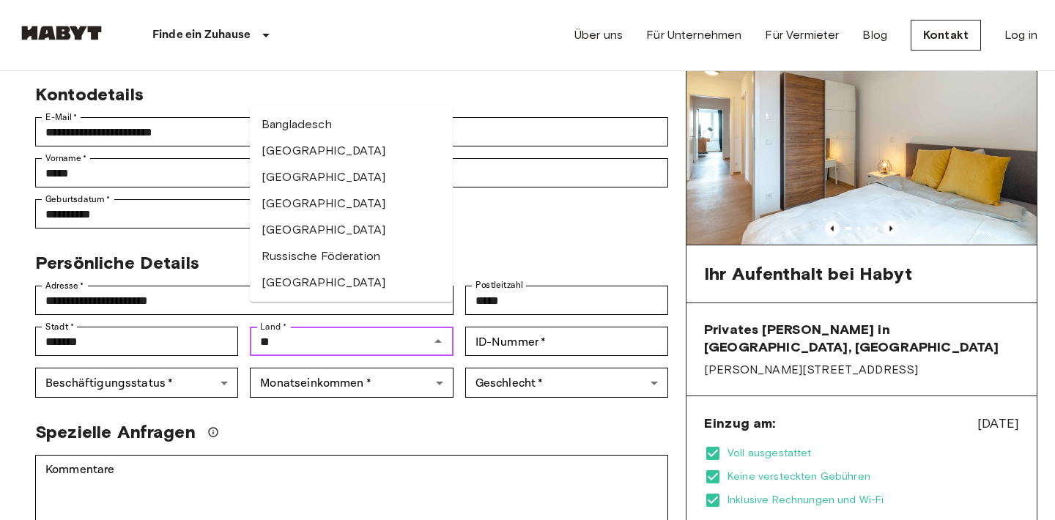
click at [298, 149] on li "Deutschland" at bounding box center [351, 151] width 203 height 26
type input "**********"
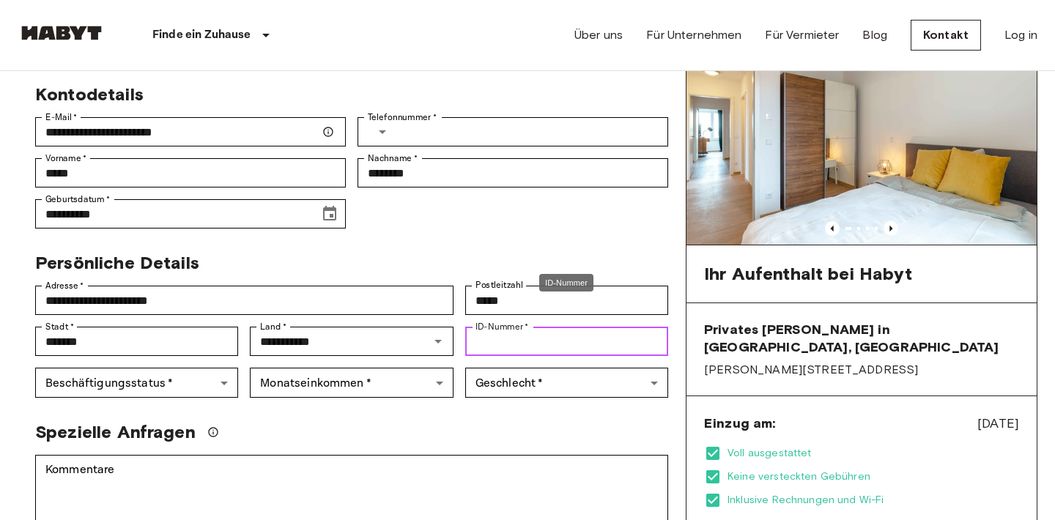
click at [654, 327] on input "ID-Nummer   *" at bounding box center [566, 341] width 203 height 29
click at [531, 327] on input "ID-Nummer   *" at bounding box center [566, 341] width 203 height 29
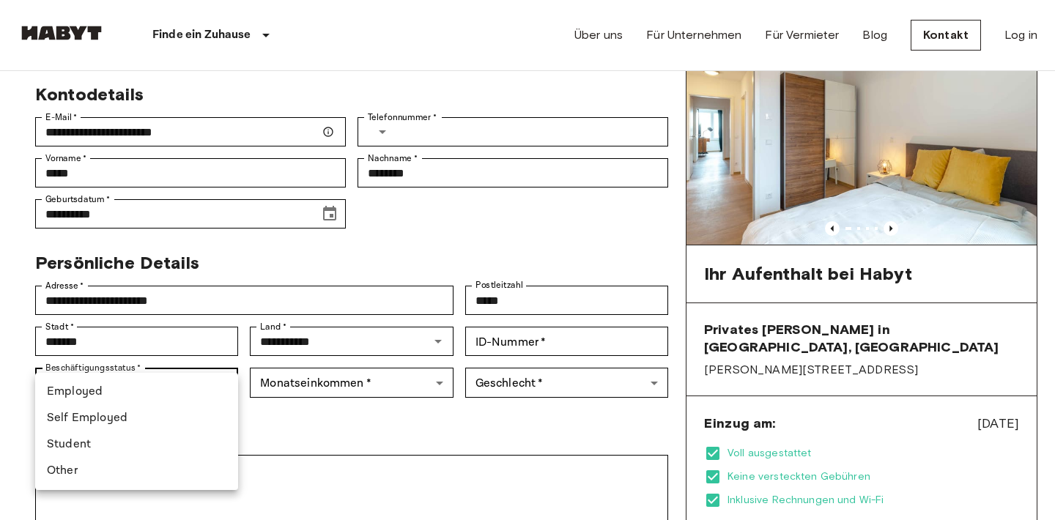
click at [118, 397] on li "Employed" at bounding box center [136, 392] width 203 height 26
type input "********"
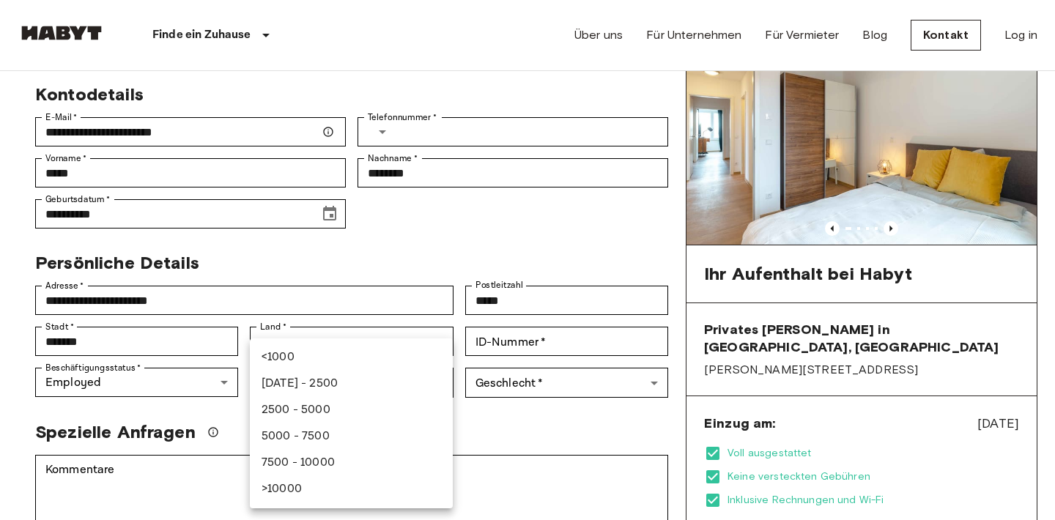
click at [321, 380] on li "1000 - 2500" at bounding box center [351, 384] width 203 height 26
type input "***"
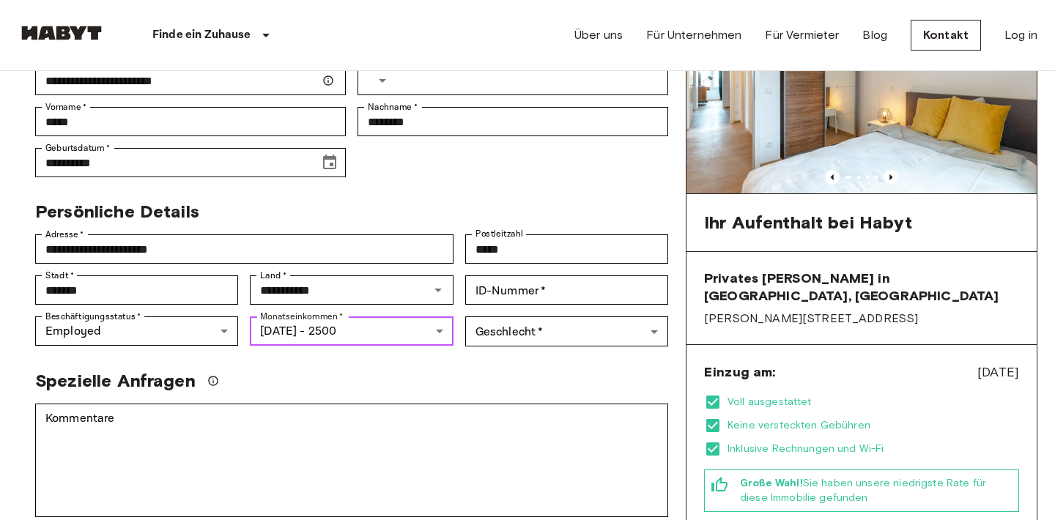
scroll to position [174, 0]
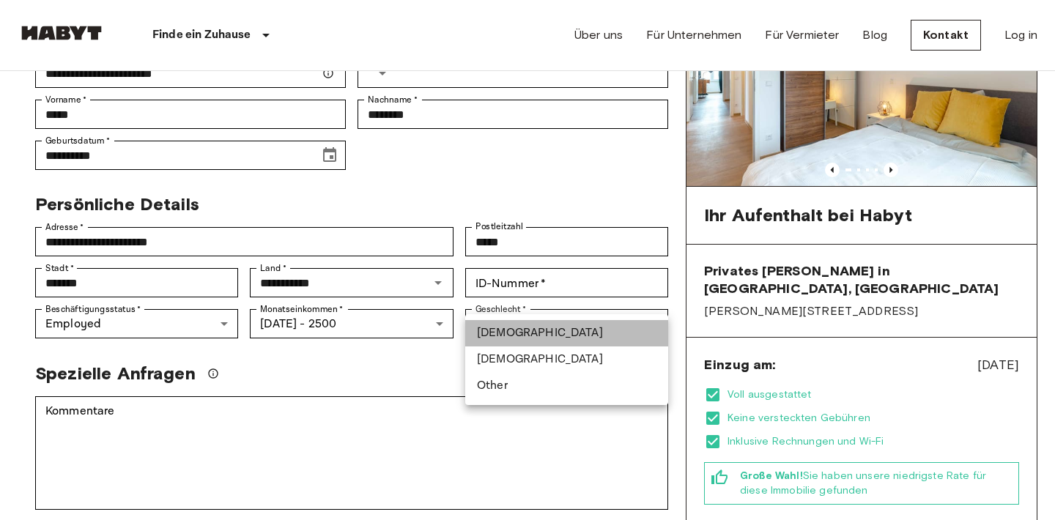
click at [514, 333] on li "Male" at bounding box center [566, 333] width 203 height 26
type input "****"
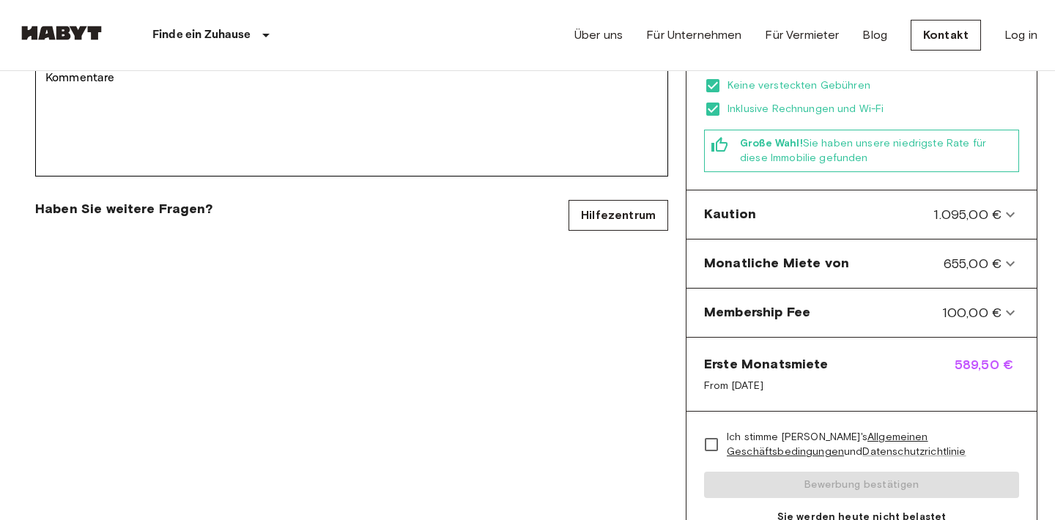
scroll to position [497, 0]
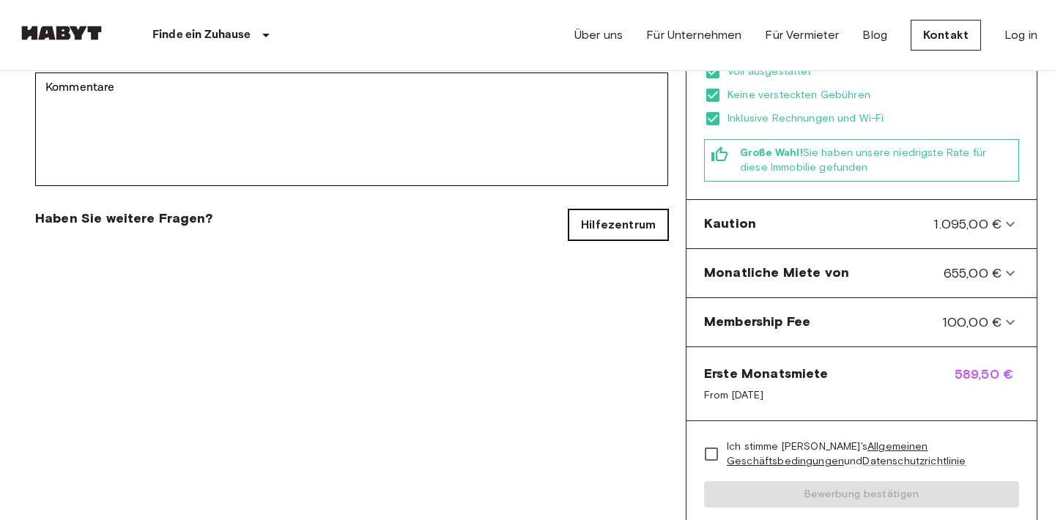
click at [602, 210] on link "Hilfezentrum" at bounding box center [619, 225] width 100 height 31
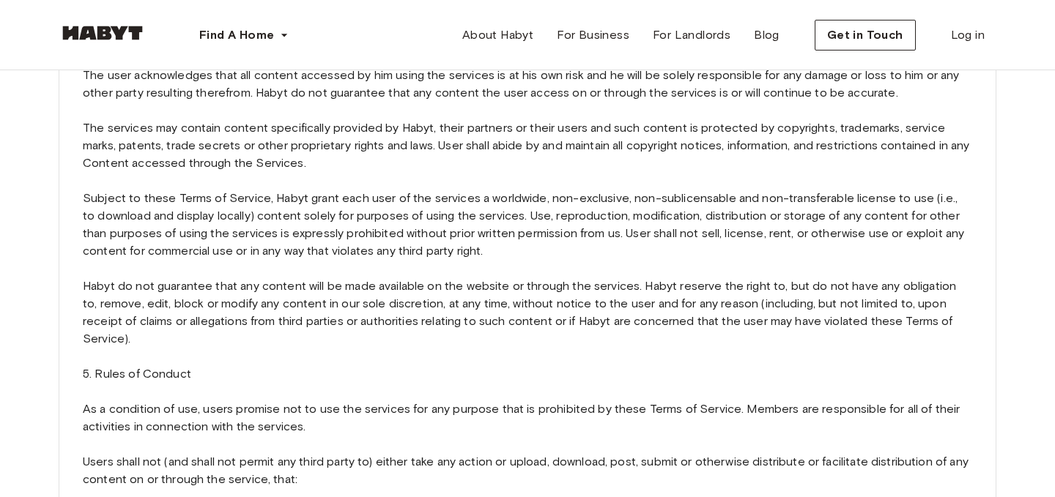
scroll to position [1377, 0]
